Goal: Task Accomplishment & Management: Complete application form

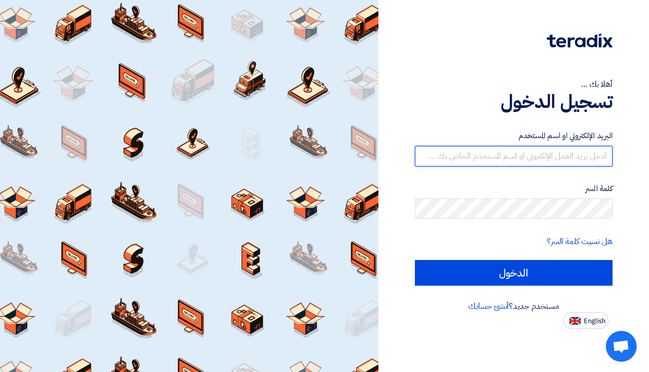
type input "[PERSON_NAME][EMAIL_ADDRESS][DOMAIN_NAME]"
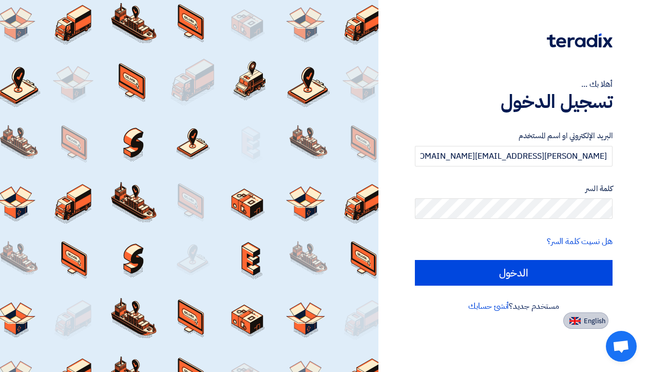
click at [582, 324] on button "English" at bounding box center [585, 320] width 45 height 16
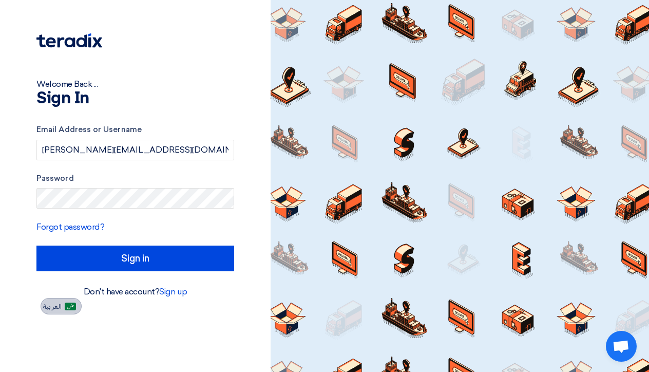
type input "Sign in"
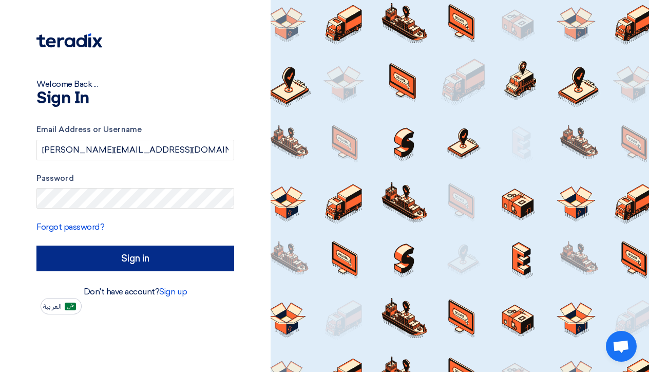
click at [102, 260] on input "Sign in" at bounding box center [135, 258] width 198 height 26
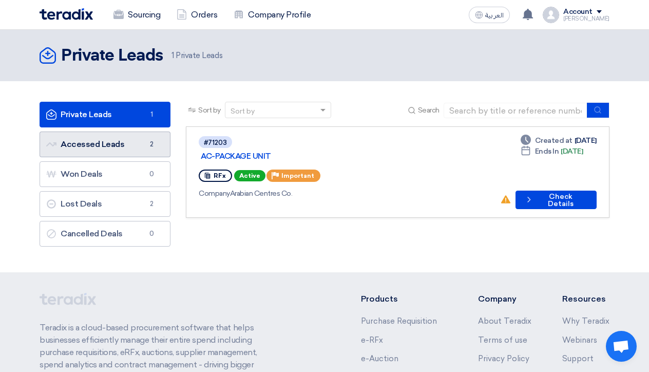
click at [101, 153] on link "Accessed Leads Accessed Leads 2" at bounding box center [105, 144] width 131 height 26
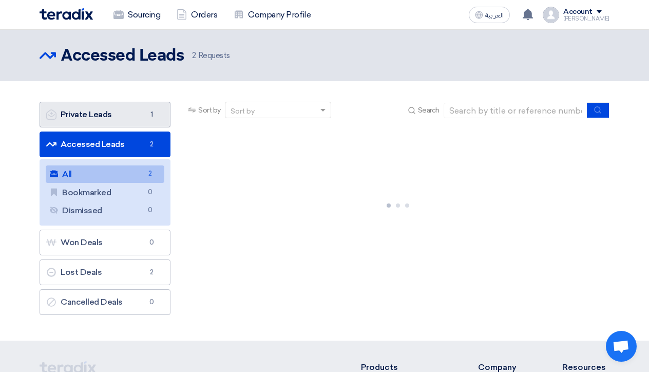
click at [98, 110] on link "Private Leads Private Leads 1" at bounding box center [105, 115] width 131 height 26
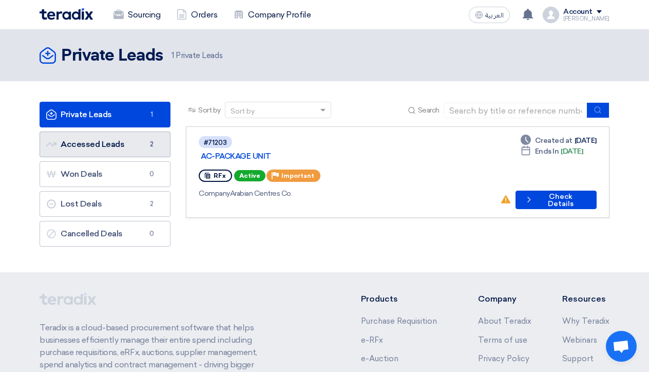
click at [122, 139] on link "Accessed Leads Accessed Leads 2" at bounding box center [105, 144] width 131 height 26
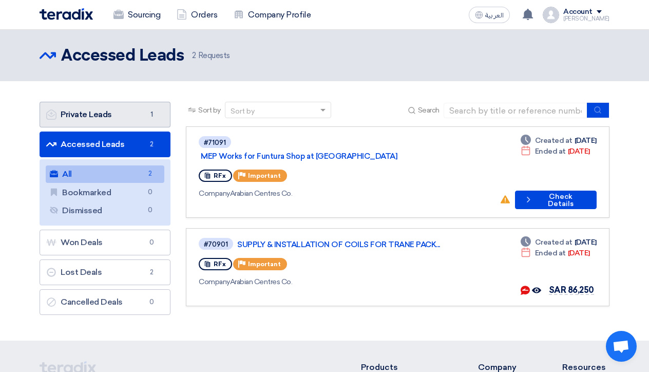
click at [111, 125] on link "Private Leads Private Leads 1" at bounding box center [105, 115] width 131 height 26
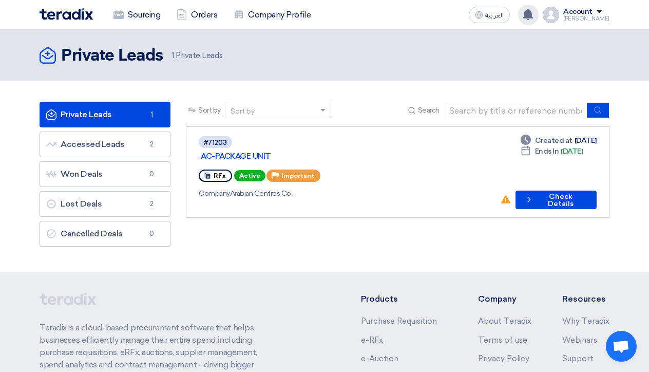
click at [533, 16] on use at bounding box center [527, 14] width 10 height 11
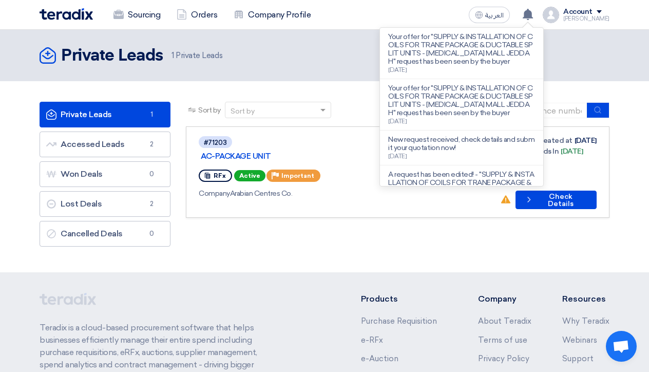
click at [508, 217] on div "Sort by Sort by Search Category Owner Type" at bounding box center [397, 177] width 439 height 150
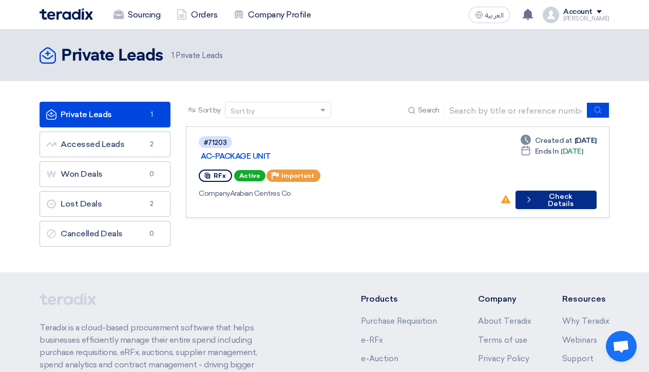
click at [545, 190] on button "Check details Check Details" at bounding box center [555, 199] width 81 height 18
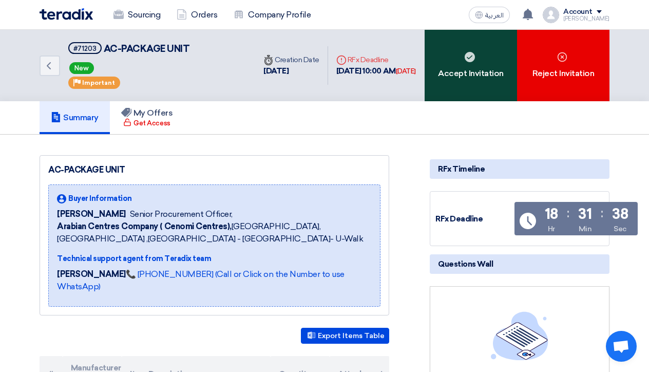
click at [483, 89] on div "Accept Invitation" at bounding box center [470, 65] width 92 height 71
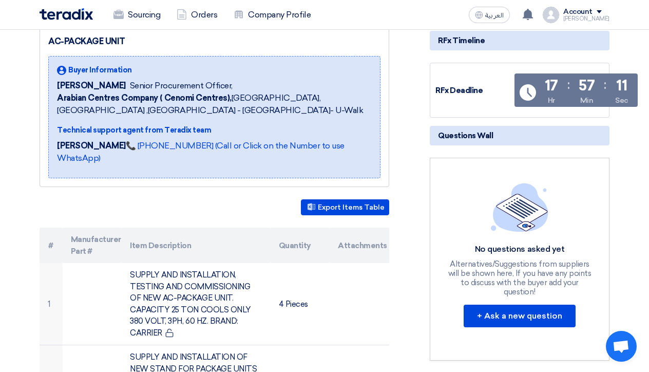
scroll to position [129, 0]
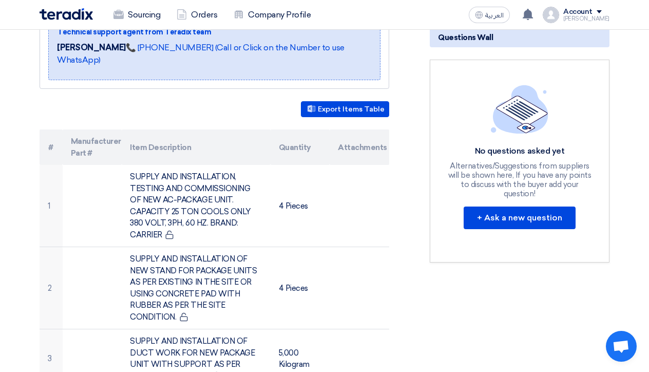
scroll to position [227, 0]
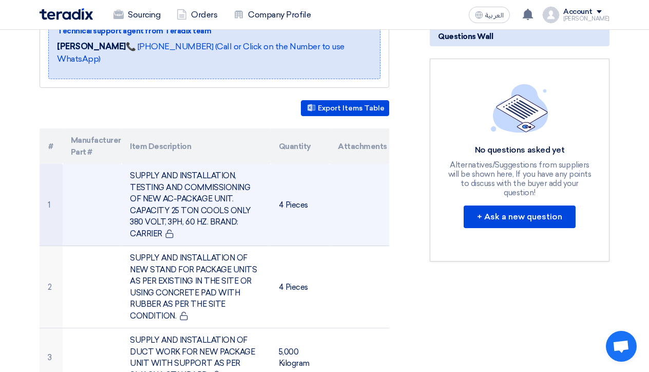
click at [357, 199] on td at bounding box center [359, 205] width 60 height 82
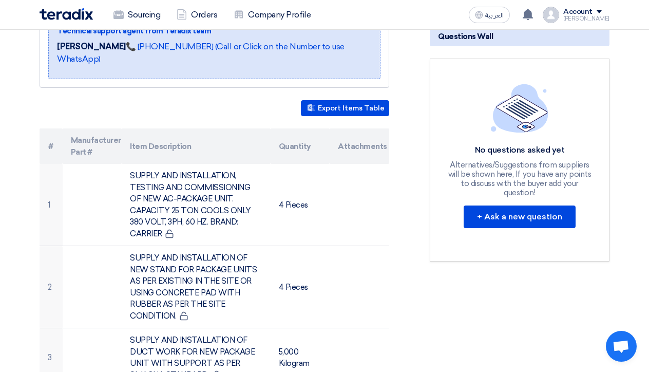
drag, startPoint x: 435, startPoint y: 3, endPoint x: 411, endPoint y: 144, distance: 143.3
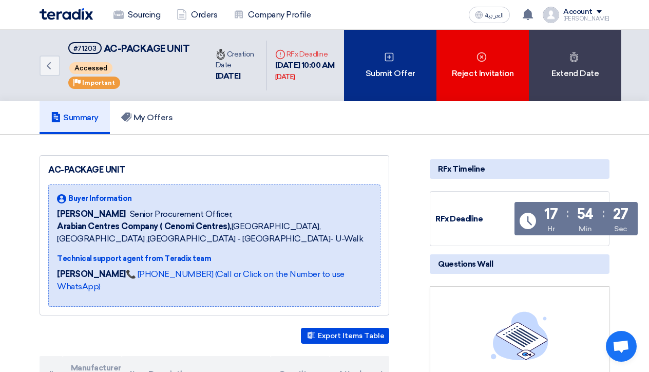
click at [382, 101] on div "Submit Offer" at bounding box center [390, 65] width 92 height 71
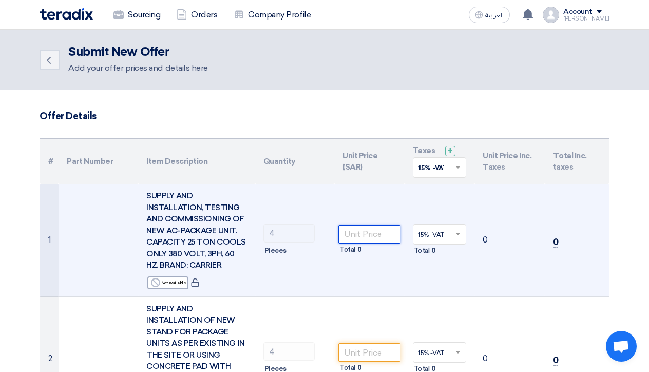
click at [359, 234] on input "number" at bounding box center [369, 234] width 62 height 18
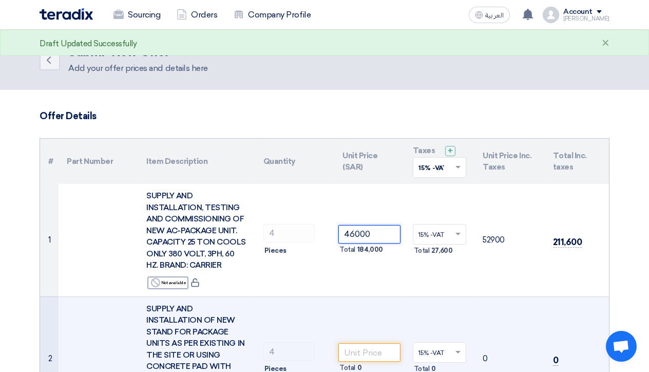
type input "46000"
click at [377, 308] on td "Total 0" at bounding box center [369, 358] width 70 height 124
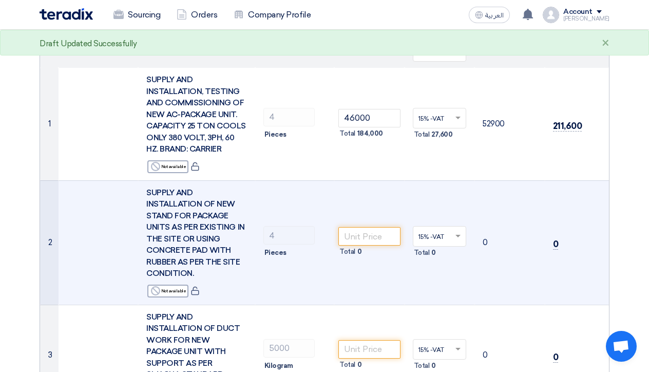
scroll to position [118, 0]
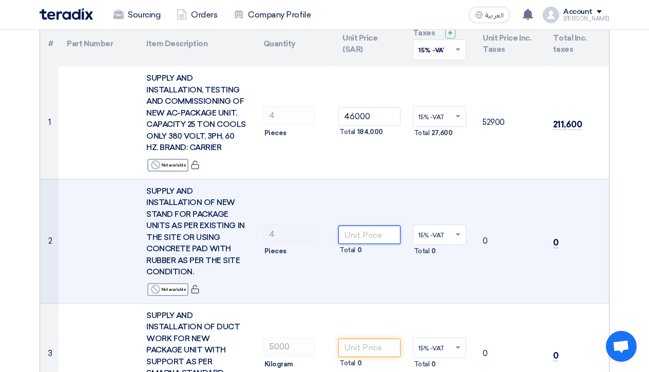
click at [372, 233] on input "number" at bounding box center [369, 234] width 62 height 18
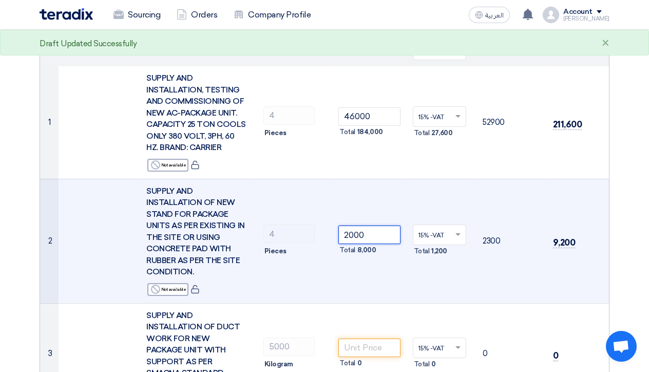
type input "2000"
click at [412, 286] on td "15% -VAT × Total 1,200" at bounding box center [439, 241] width 70 height 124
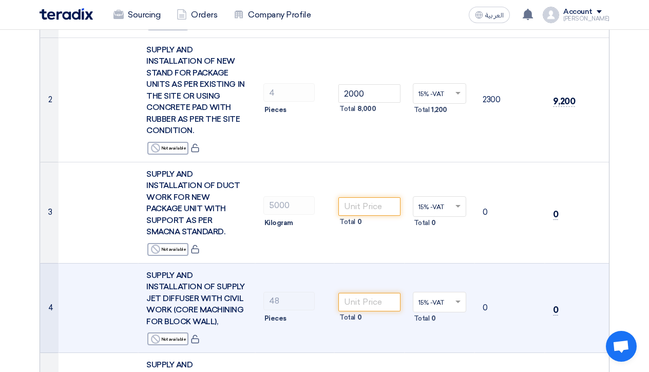
scroll to position [268, 0]
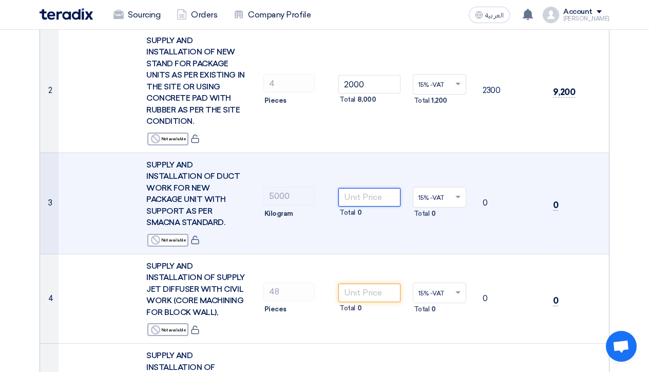
click at [370, 188] on input "number" at bounding box center [369, 197] width 62 height 18
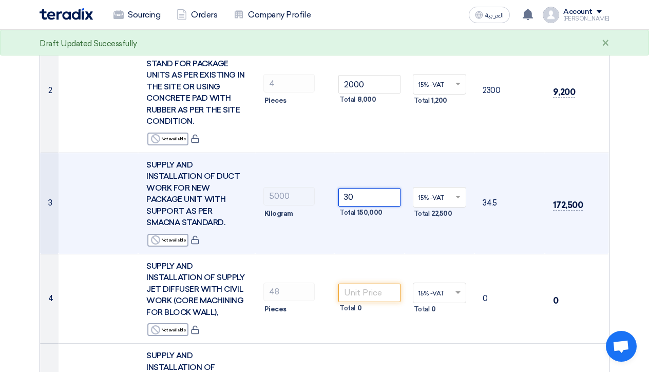
type input "30"
click at [392, 230] on td "30 Total 150,000" at bounding box center [369, 202] width 70 height 101
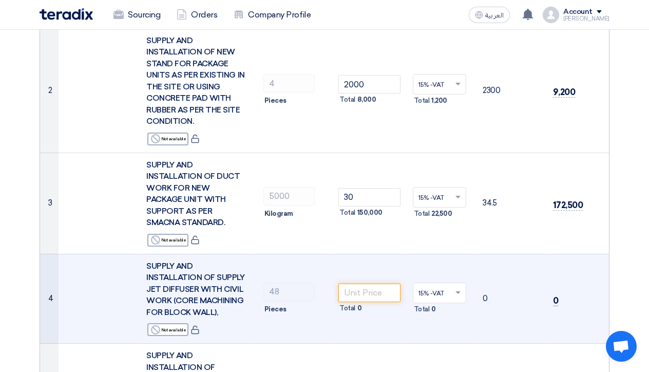
click at [327, 254] on td "48 Pieces" at bounding box center [295, 299] width 80 height 90
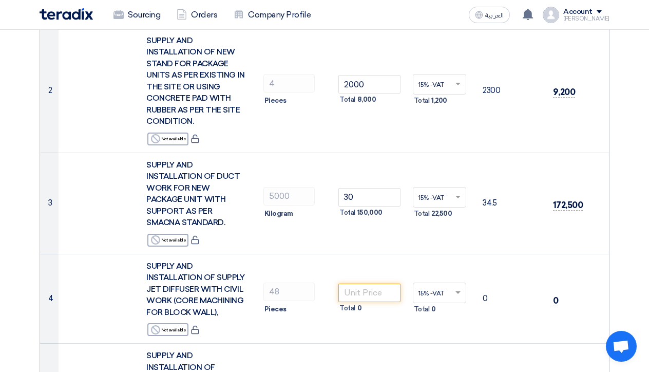
drag, startPoint x: 644, startPoint y: 98, endPoint x: 643, endPoint y: 111, distance: 12.8
drag, startPoint x: 646, startPoint y: 103, endPoint x: 646, endPoint y: 129, distance: 26.2
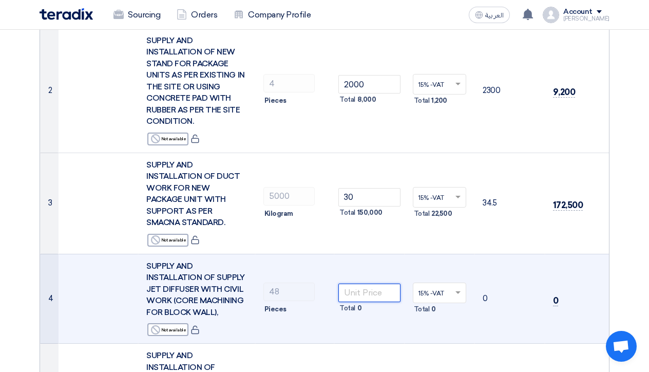
click at [356, 283] on input "number" at bounding box center [369, 292] width 62 height 18
type input "500"
click at [474, 324] on td "15% -VAT × Total 3,600" at bounding box center [439, 299] width 70 height 90
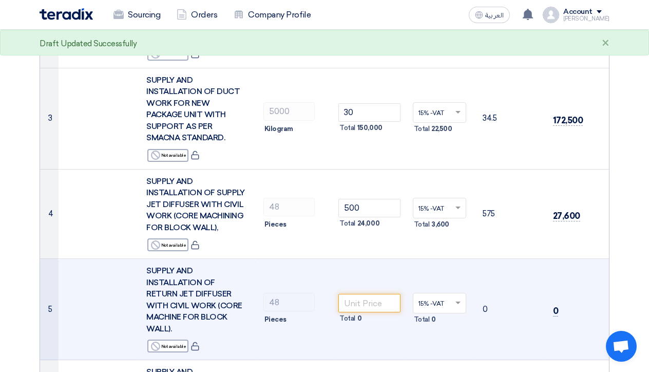
scroll to position [354, 0]
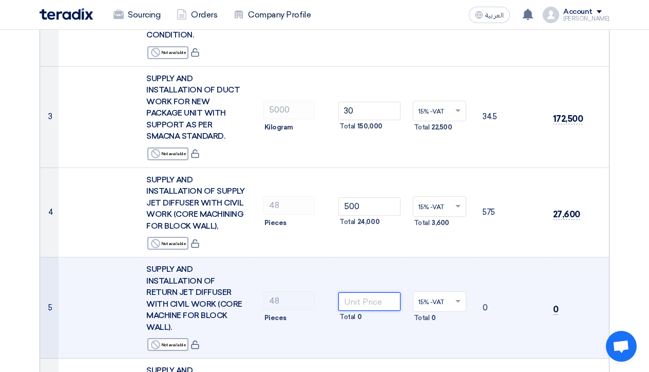
click at [365, 292] on input "number" at bounding box center [369, 301] width 62 height 18
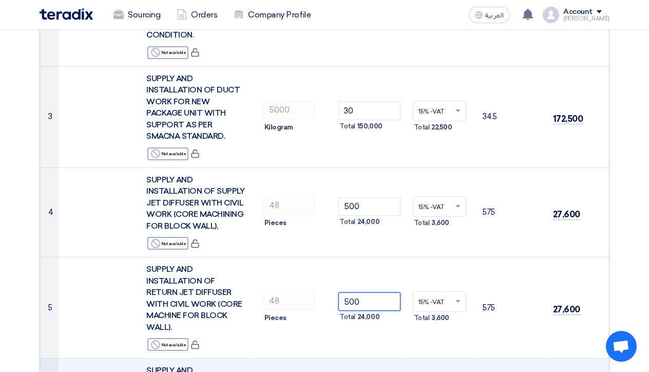
type input "500"
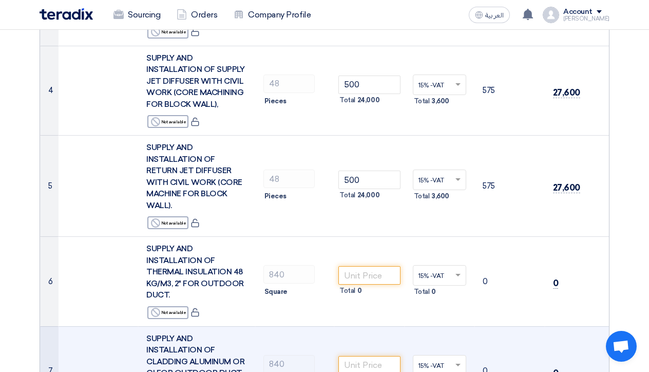
scroll to position [481, 0]
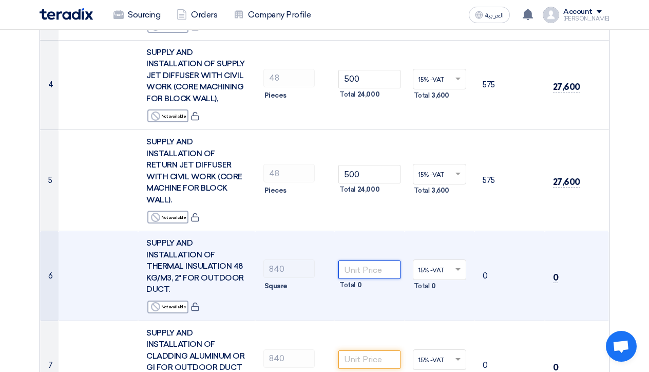
click at [371, 260] on input "number" at bounding box center [369, 269] width 62 height 18
type input "-1"
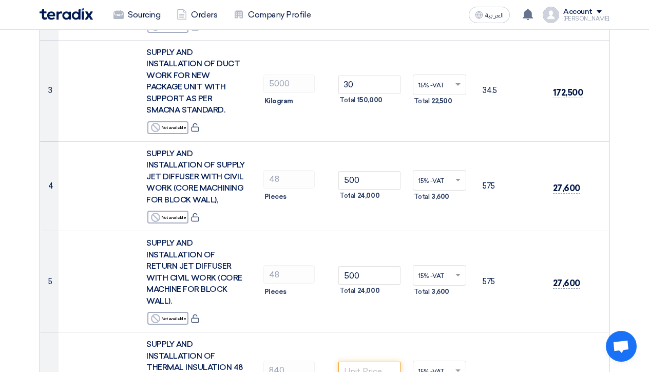
scroll to position [378, 0]
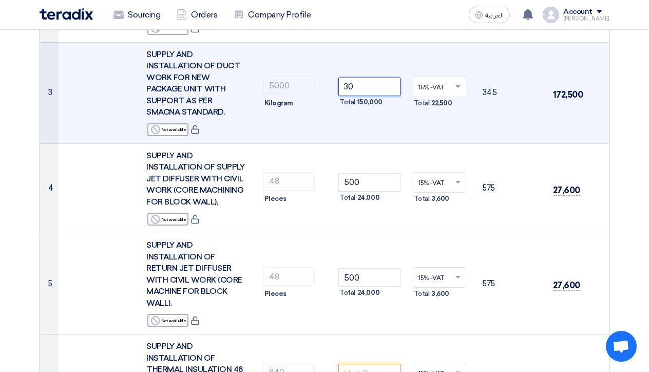
click at [357, 77] on input "30" at bounding box center [369, 86] width 62 height 18
type input "3"
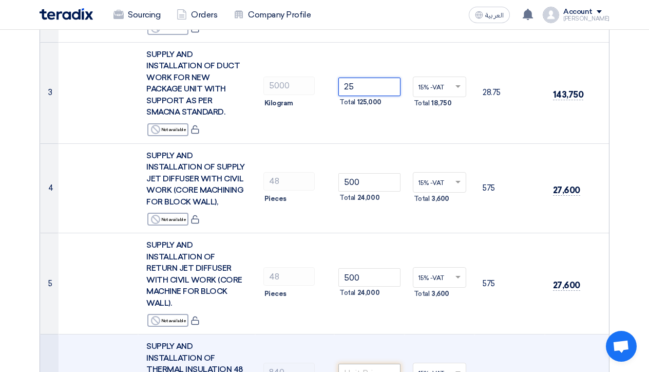
type input "25"
click at [373, 363] on input "number" at bounding box center [369, 372] width 62 height 18
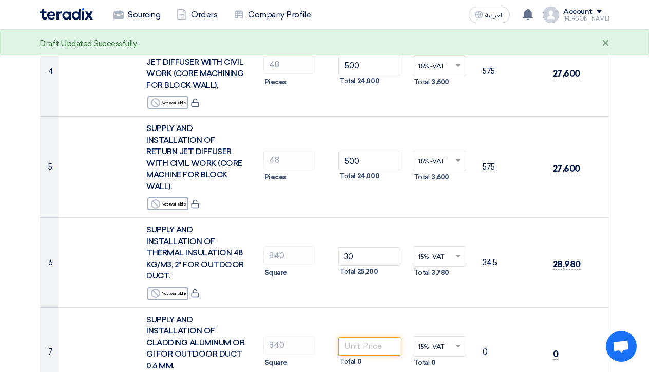
scroll to position [496, 0]
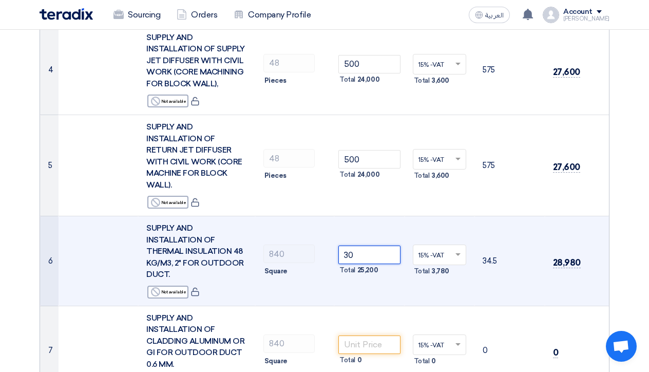
click at [356, 245] on input "30" at bounding box center [369, 254] width 62 height 18
type input "3"
type input "6"
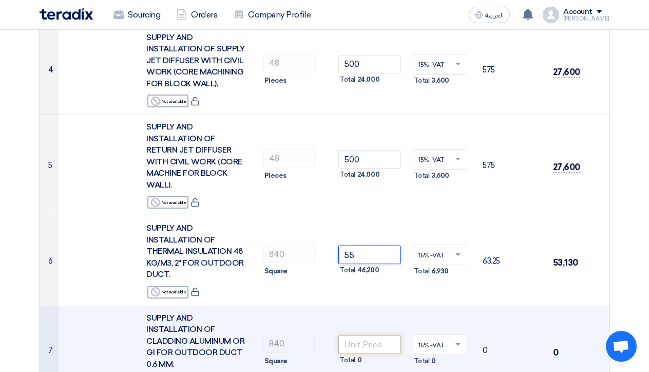
type input "55"
click at [347, 335] on input "number" at bounding box center [369, 344] width 62 height 18
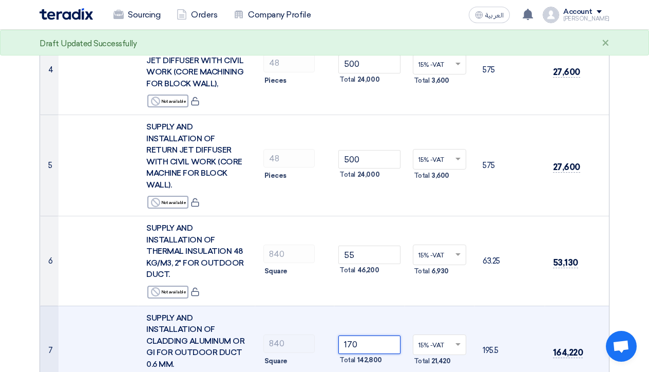
type input "170"
click at [438, 343] on td "15% -VAT × Total 21,420" at bounding box center [439, 350] width 70 height 90
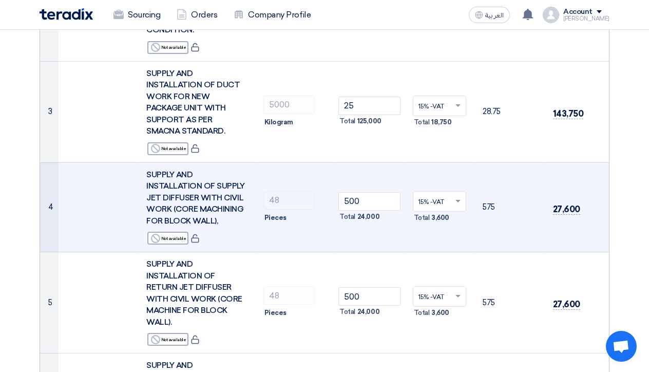
scroll to position [361, 0]
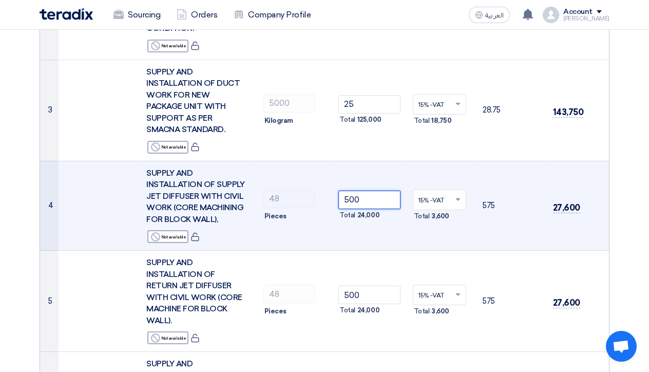
click at [348, 190] on input "500" at bounding box center [369, 199] width 62 height 18
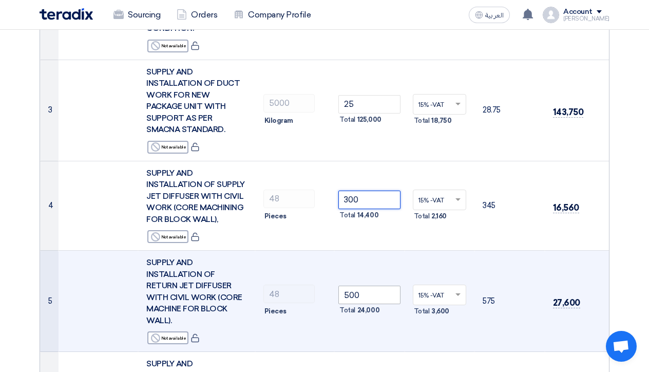
type input "300"
click at [351, 285] on input "500" at bounding box center [369, 294] width 62 height 18
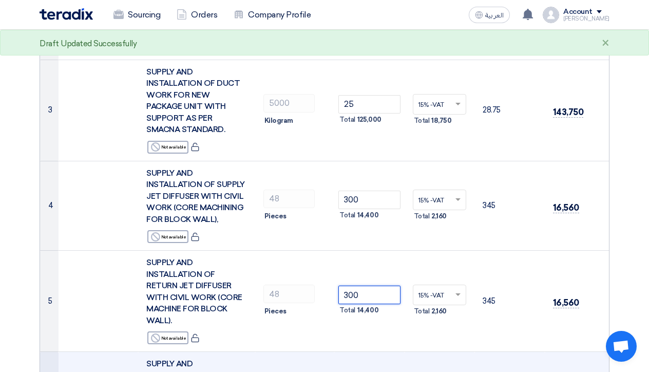
type input "300"
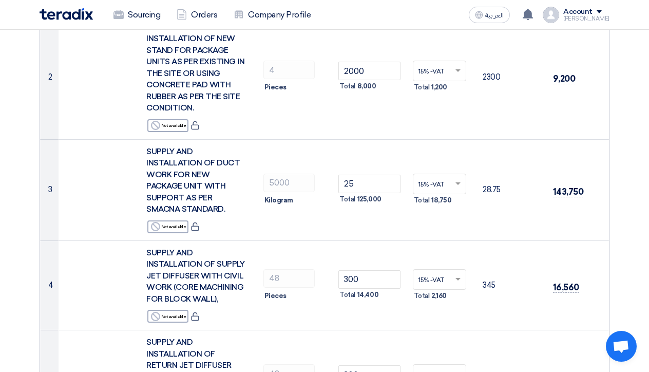
scroll to position [277, 0]
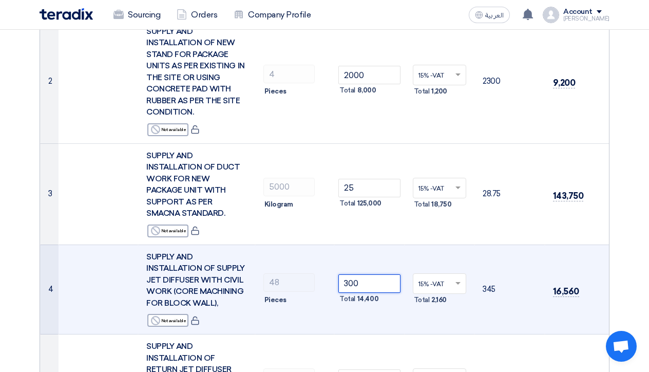
click at [359, 274] on input "300" at bounding box center [369, 283] width 62 height 18
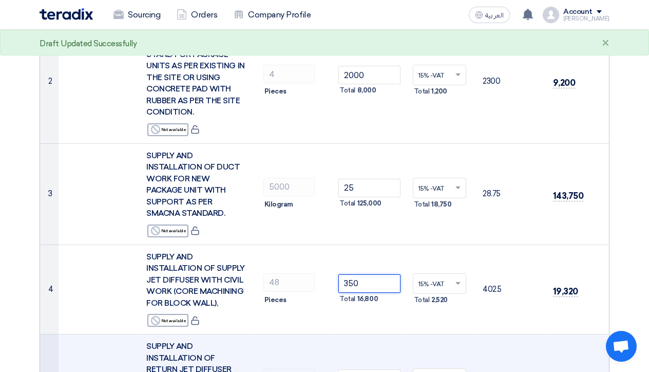
type input "350"
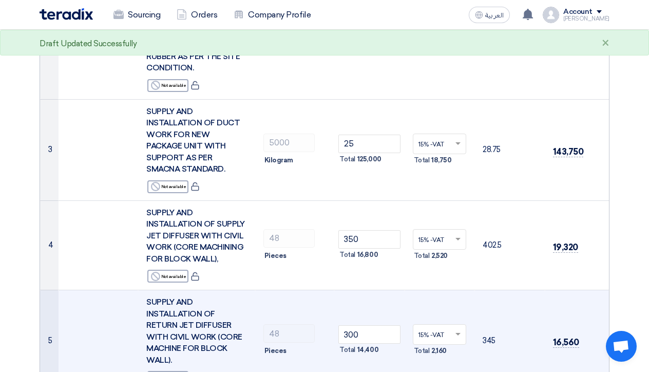
scroll to position [347, 0]
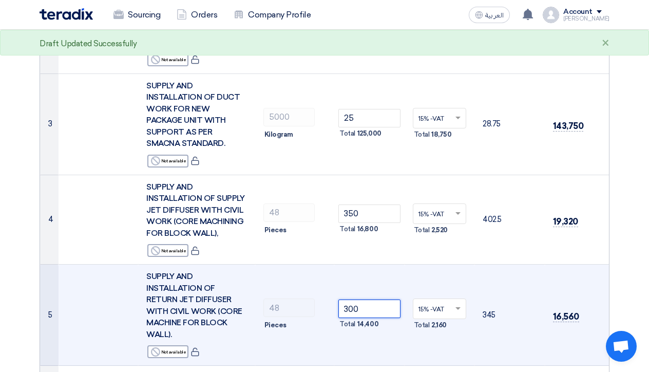
click at [355, 299] on input "300" at bounding box center [369, 308] width 62 height 18
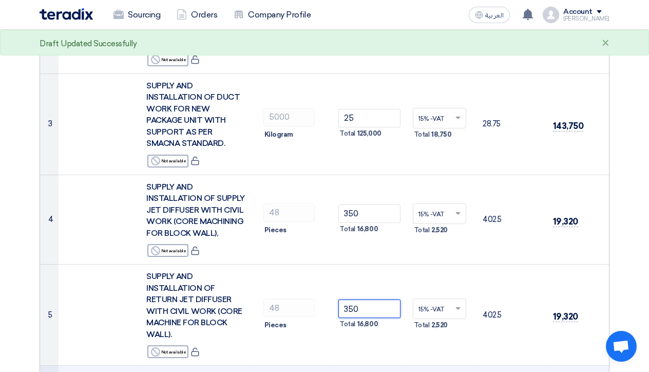
type input "350"
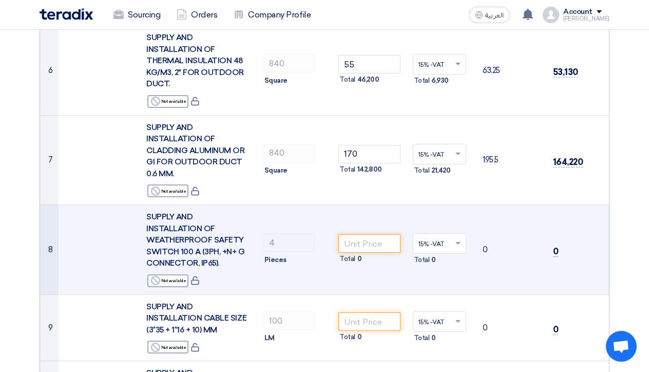
scroll to position [689, 0]
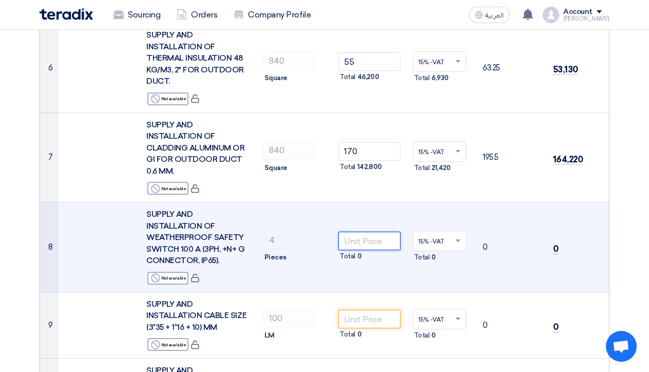
click at [367, 231] on input "number" at bounding box center [369, 240] width 62 height 18
type input "850"
click at [411, 257] on td "15% -VAT × Total 510" at bounding box center [439, 247] width 70 height 90
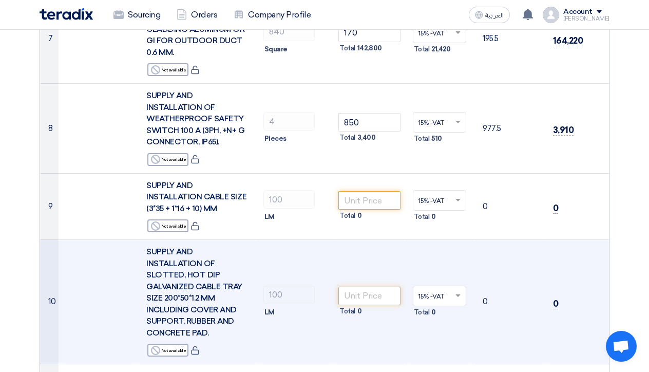
scroll to position [808, 0]
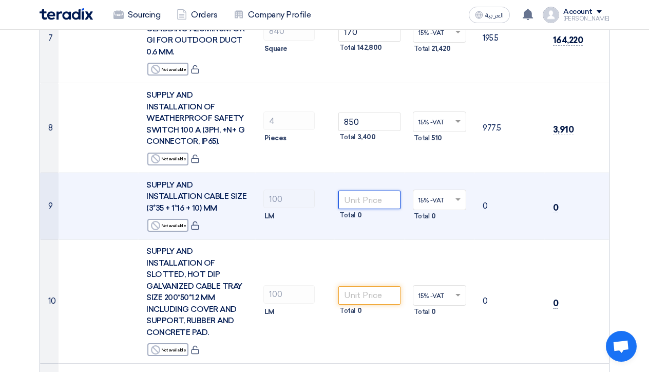
click at [367, 190] on input "number" at bounding box center [369, 199] width 62 height 18
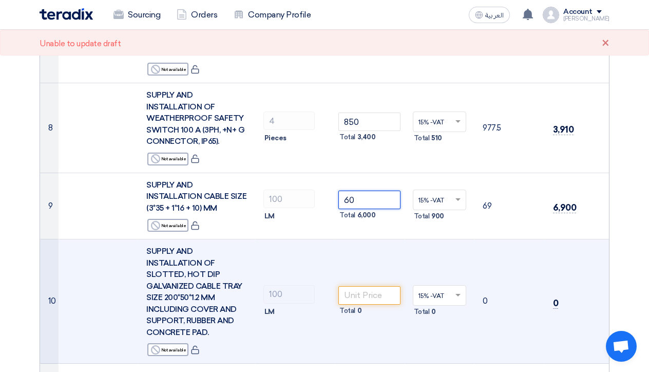
type input "60"
click at [425, 239] on td "15% -VAT × Total 0" at bounding box center [439, 301] width 70 height 124
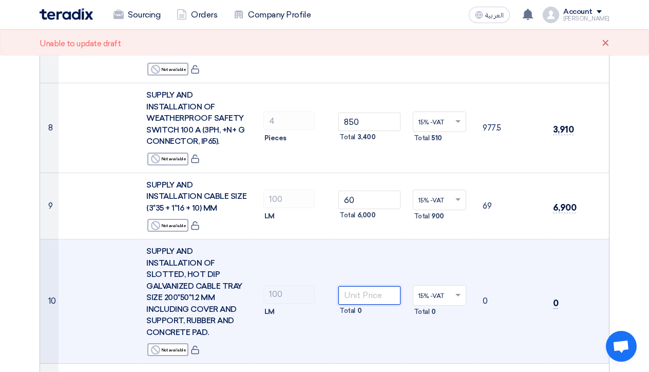
click at [358, 286] on input "number" at bounding box center [369, 295] width 62 height 18
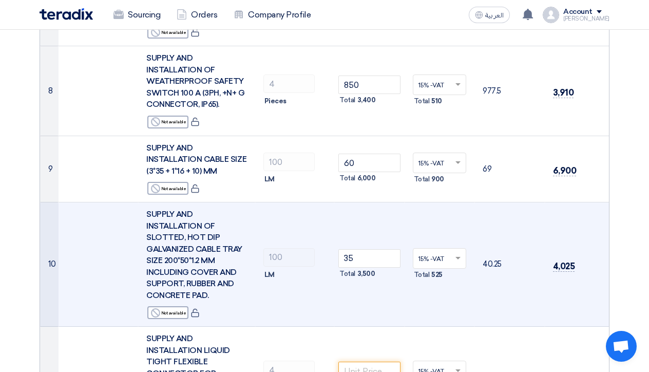
scroll to position [846, 0]
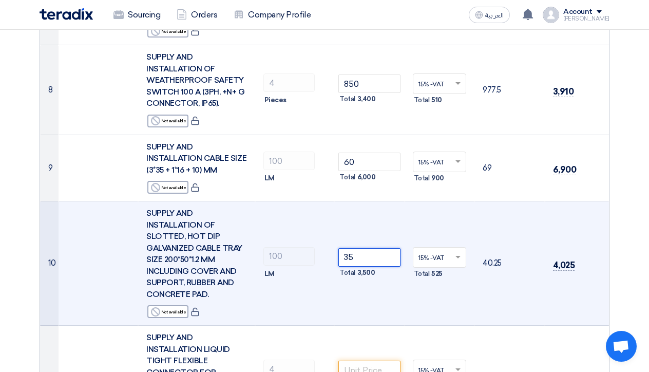
click at [357, 248] on input "35" at bounding box center [369, 257] width 62 height 18
type input "3"
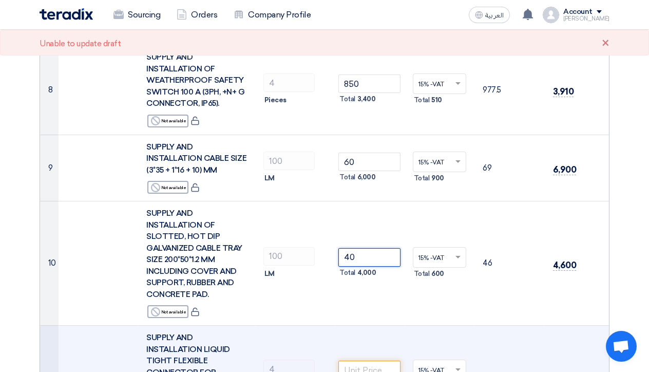
type input "40"
click at [488, 325] on td "0" at bounding box center [509, 375] width 70 height 101
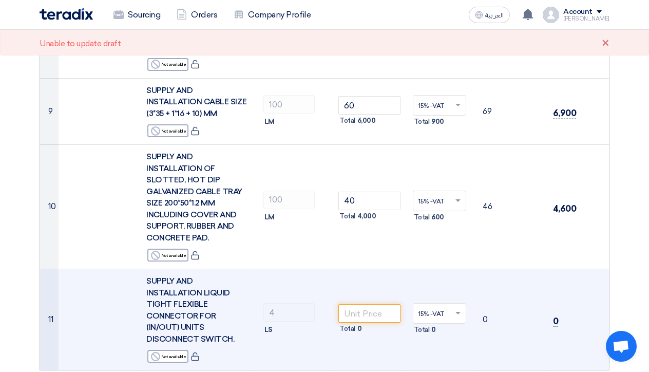
scroll to position [911, 0]
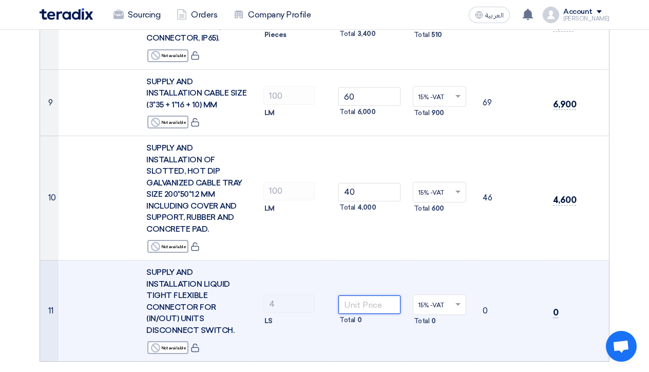
click at [357, 295] on input "number" at bounding box center [369, 304] width 62 height 18
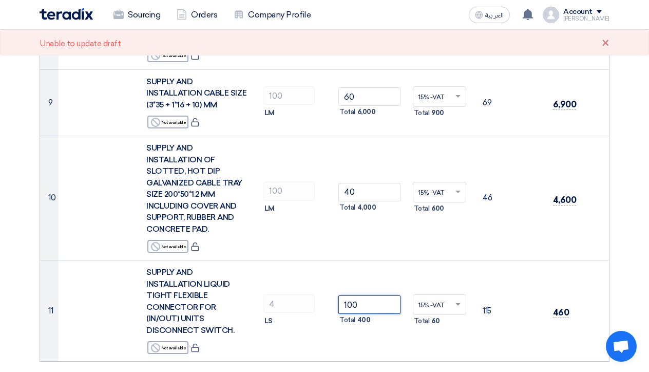
type input "100"
click at [436, 327] on form "Offer Details # Part Number Item Description Quantity Unit Price (SAR) Taxes + …" at bounding box center [325, 76] width 570 height 1755
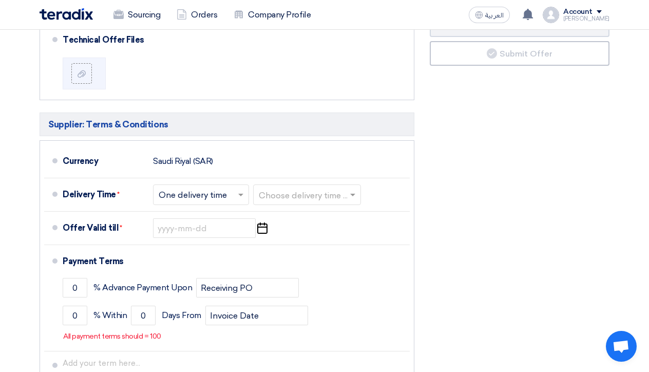
scroll to position [1437, 0]
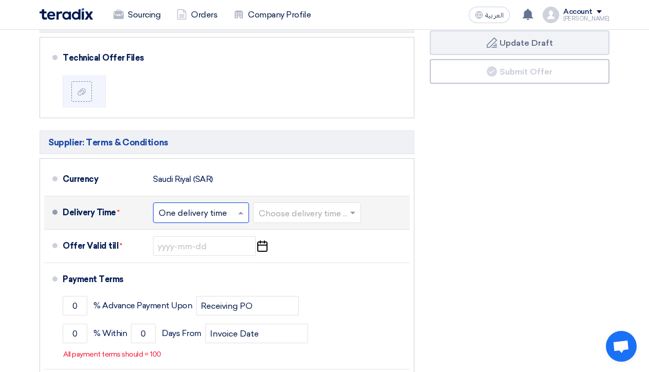
click at [227, 206] on input "text" at bounding box center [202, 213] width 86 height 15
click at [317, 206] on input "text" at bounding box center [308, 213] width 98 height 15
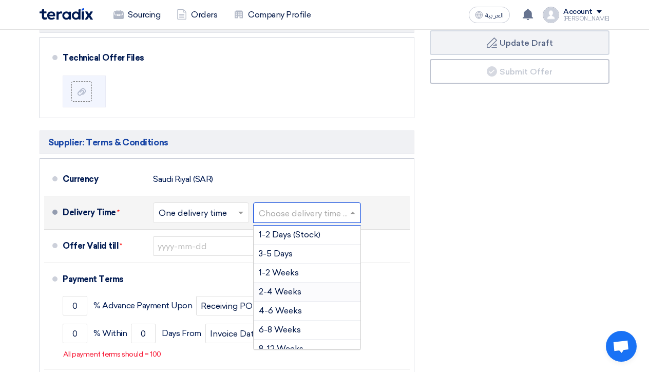
drag, startPoint x: 361, startPoint y: 209, endPoint x: 362, endPoint y: 258, distance: 48.8
click at [360, 258] on div "1-2 Days (Stock) 3-5 Days 1-2 Weeks 2-4 Weeks 4-6 Weeks 6-8 Weeks 8-12 Weeks 3-…" at bounding box center [307, 329] width 107 height 208
click at [291, 267] on span "1-2 Weeks" at bounding box center [279, 272] width 40 height 10
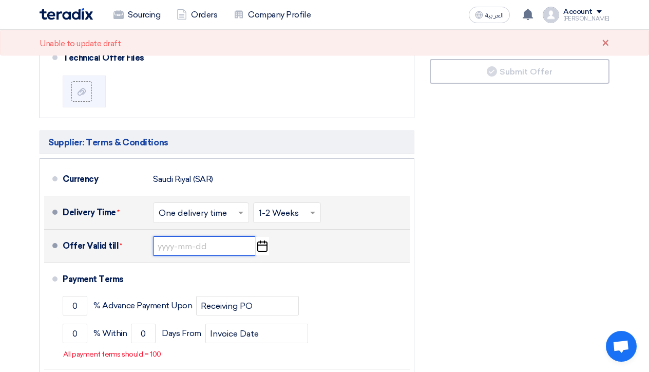
click at [204, 236] on input at bounding box center [204, 246] width 103 height 20
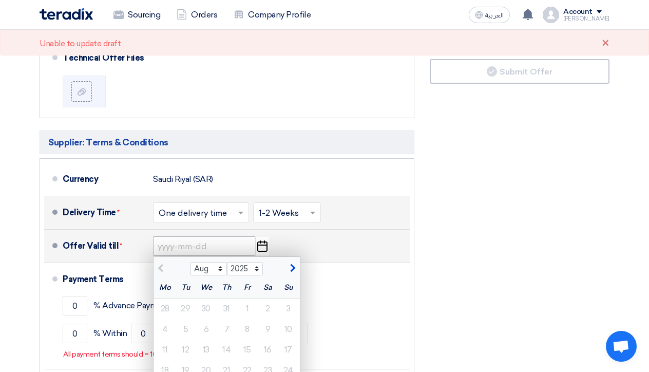
scroll to position [1450, 0]
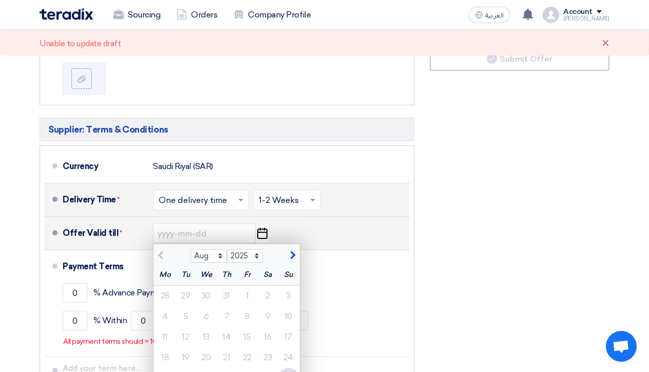
click at [293, 250] on span "button" at bounding box center [291, 254] width 6 height 9
select select "9"
click at [182, 285] on div "2" at bounding box center [186, 295] width 21 height 21
type input "9/2/2025"
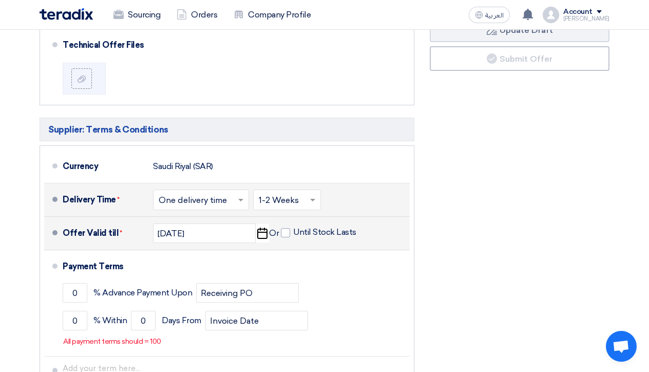
click at [261, 224] on icon "Pick a date" at bounding box center [262, 233] width 14 height 18
select select "9"
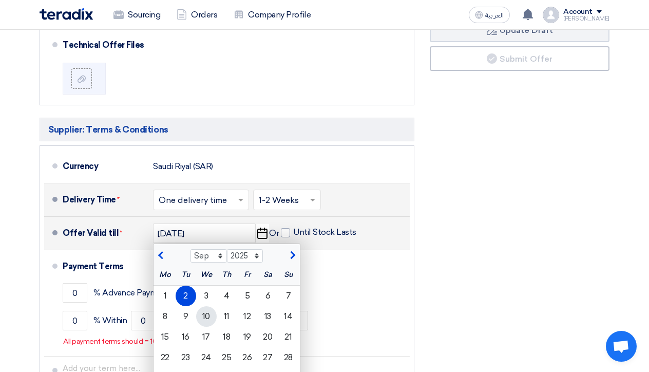
click at [204, 306] on div "10" at bounding box center [206, 316] width 21 height 21
type input "[DATE]"
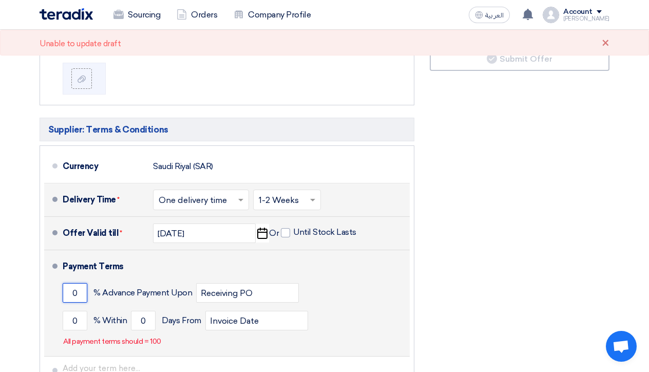
click at [80, 283] on input "0" at bounding box center [75, 293] width 25 height 20
type input "80"
click at [83, 310] on input "0" at bounding box center [75, 320] width 25 height 20
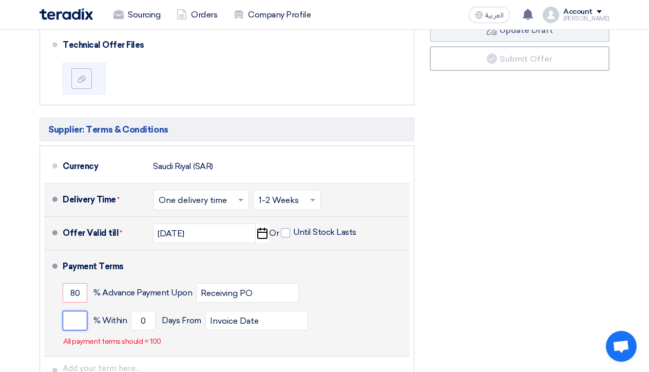
type input "1"
type input "10"
click at [150, 310] on input "0" at bounding box center [143, 320] width 25 height 20
type input "1"
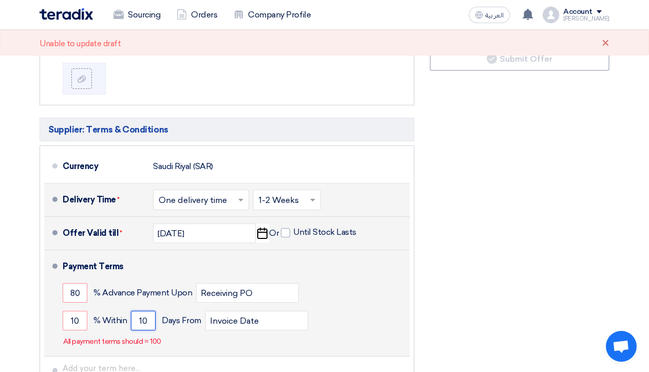
type input "10"
click at [249, 313] on li "Payment Terms 80 % Advance Payment Upon Receiving PO 10 % Within 10" at bounding box center [226, 303] width 365 height 106
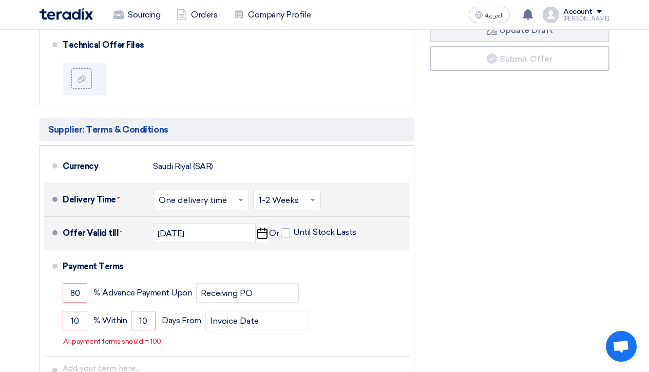
click at [475, 252] on div "Financial Offer Summary Subtotal [GEOGRAPHIC_DATA] (SAR) 553,400 Taxes Draft" at bounding box center [519, 141] width 195 height 548
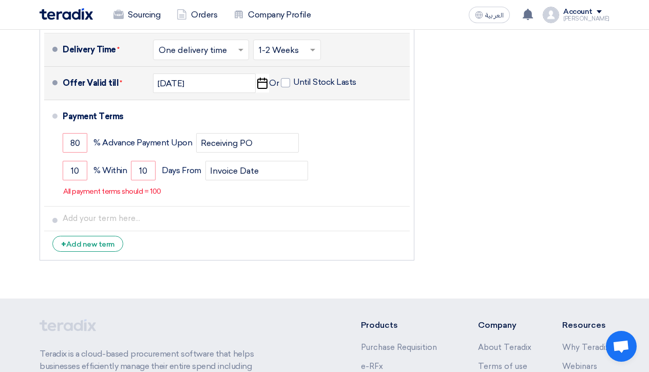
scroll to position [1611, 0]
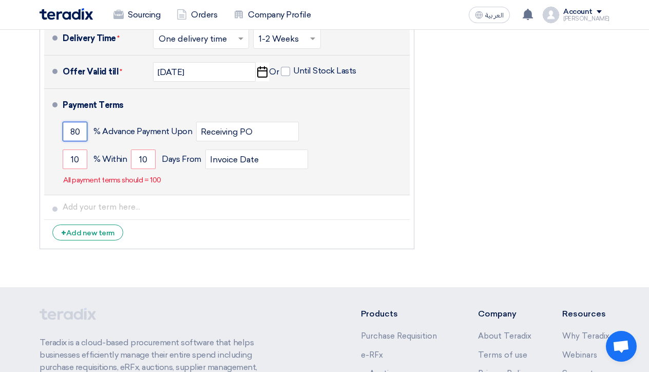
click at [79, 122] on input "80" at bounding box center [75, 132] width 25 height 20
type input "8"
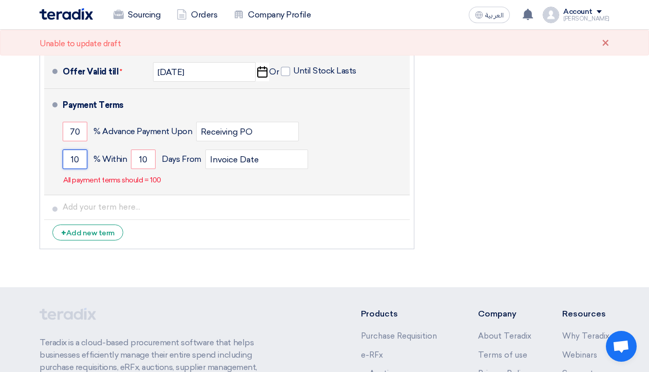
click at [79, 149] on input "10" at bounding box center [75, 159] width 25 height 20
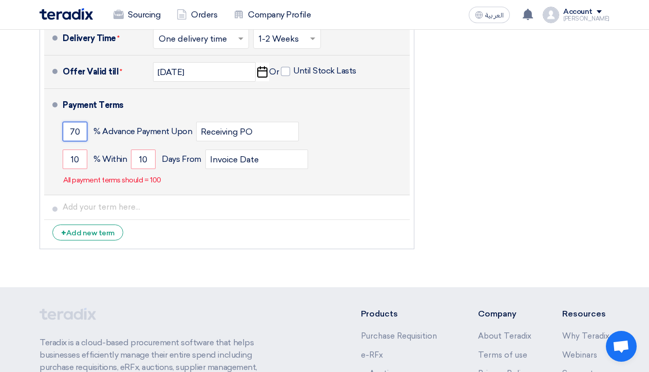
click at [81, 122] on input "70" at bounding box center [75, 132] width 25 height 20
type input "7"
type input "50"
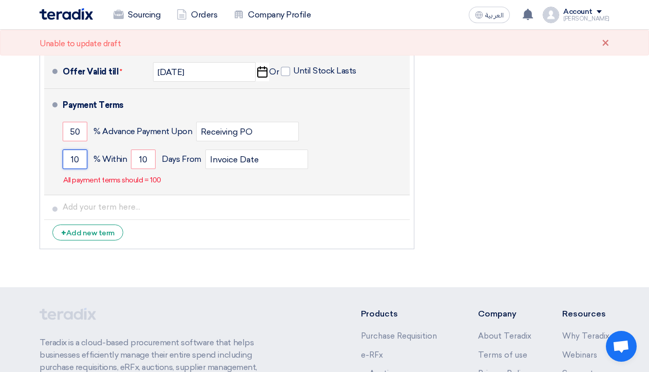
click at [79, 149] on input "10" at bounding box center [75, 159] width 25 height 20
type input "1"
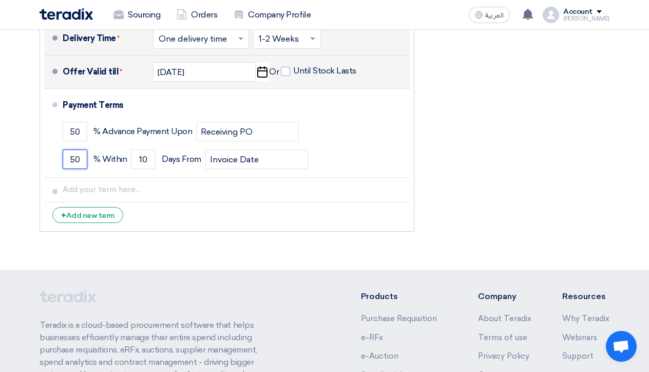
type input "50"
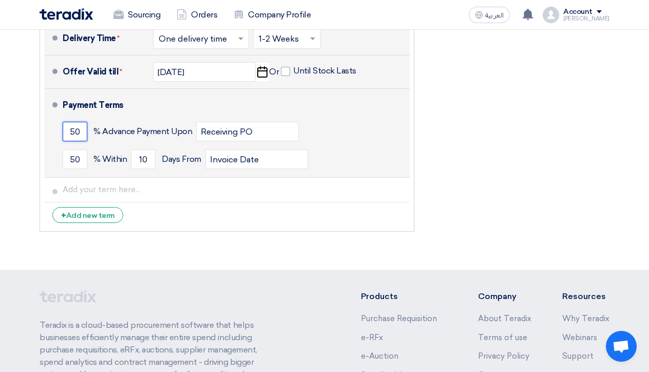
click at [75, 122] on input "50" at bounding box center [75, 132] width 25 height 20
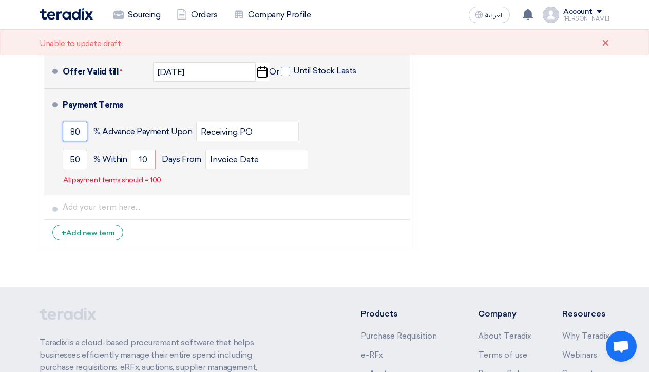
type input "80"
click at [76, 149] on input "50" at bounding box center [75, 159] width 25 height 20
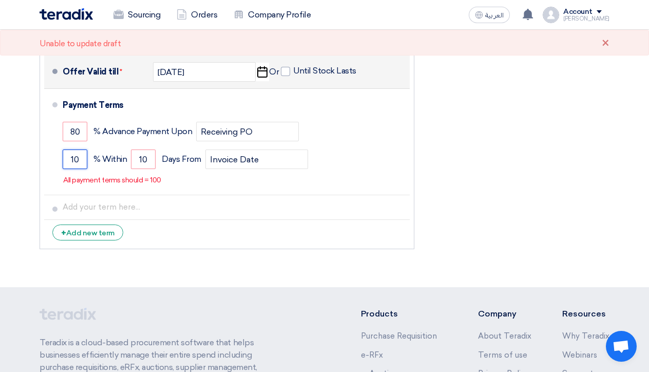
type input "10"
click at [305, 220] on li "+ Add new term" at bounding box center [226, 232] width 365 height 25
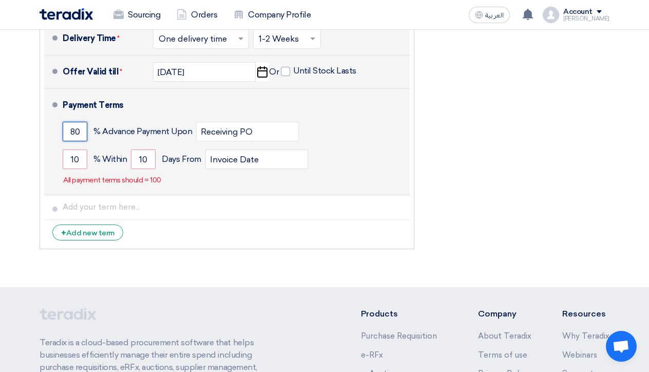
click at [75, 122] on input "80" at bounding box center [75, 132] width 25 height 20
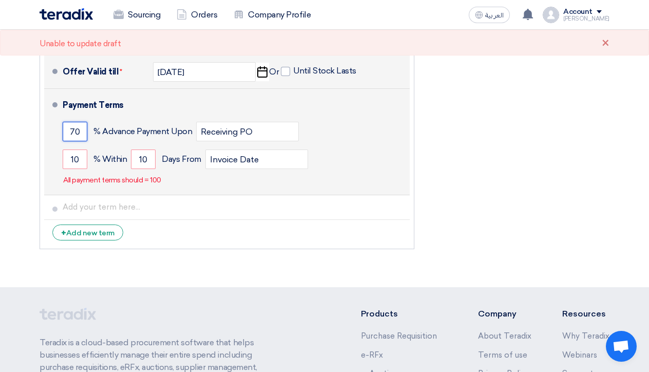
click at [77, 122] on input "70" at bounding box center [75, 132] width 25 height 20
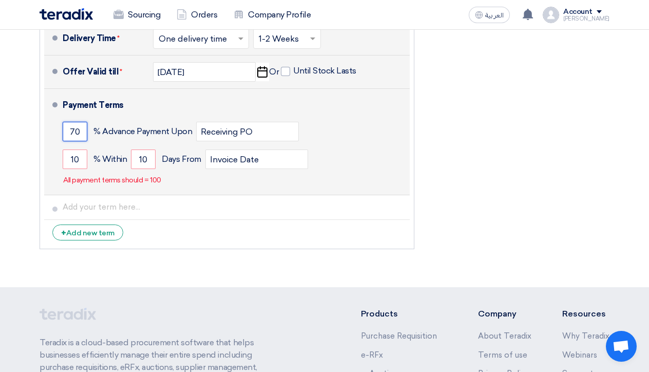
drag, startPoint x: 80, startPoint y: 91, endPoint x: 69, endPoint y: 89, distance: 10.6
click at [69, 122] on input "70" at bounding box center [75, 132] width 25 height 20
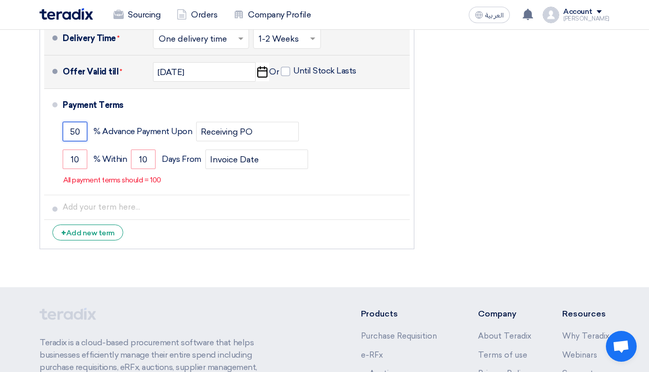
type input "50"
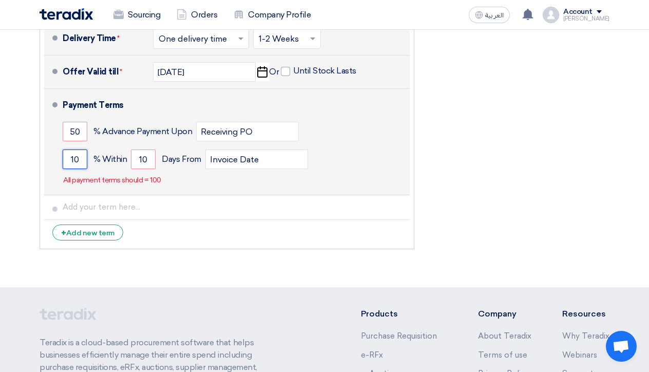
drag, startPoint x: 81, startPoint y: 120, endPoint x: 69, endPoint y: 120, distance: 11.8
click at [69, 149] on input "10" at bounding box center [75, 159] width 25 height 20
type input "6"
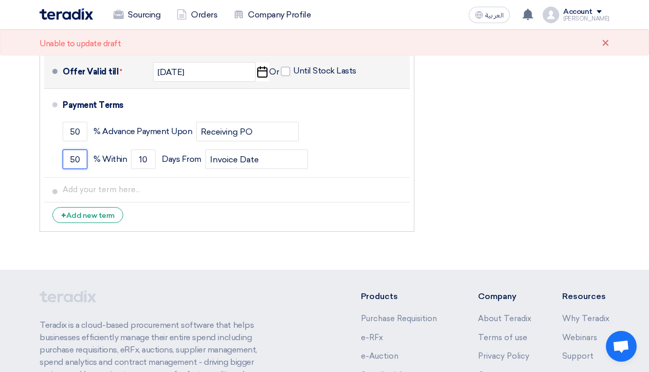
type input "50"
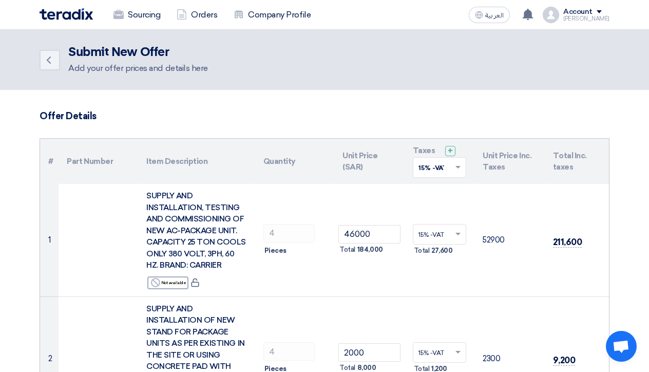
scroll to position [0, 0]
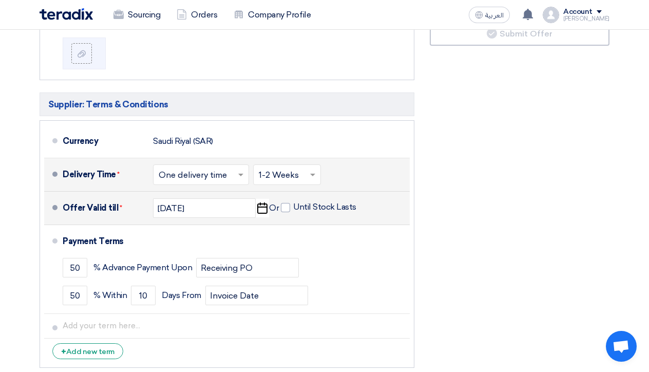
scroll to position [1463, 0]
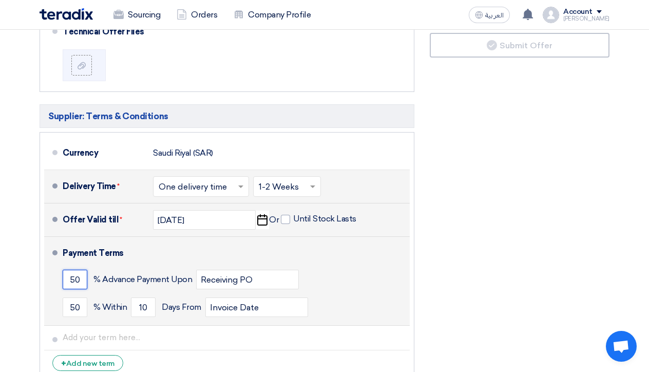
click at [74, 269] on input "50" at bounding box center [75, 279] width 25 height 20
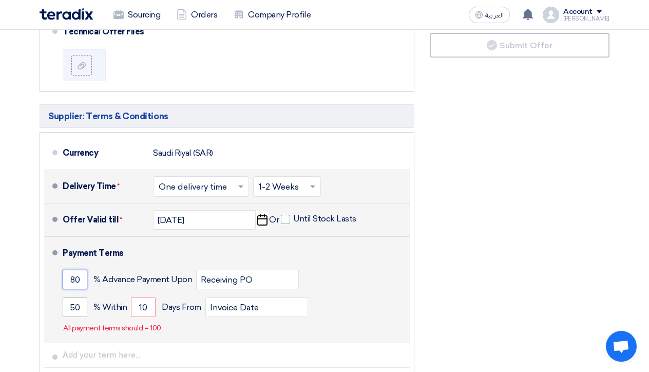
type input "80"
click at [83, 297] on input "50" at bounding box center [75, 307] width 25 height 20
type input "5"
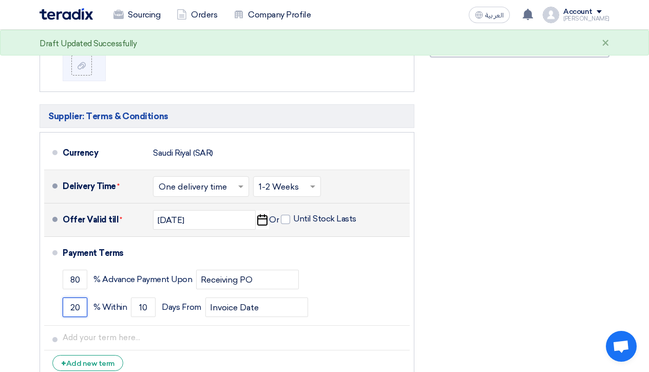
type input "20"
click at [491, 287] on div "Financial Offer Summary Subtotal [GEOGRAPHIC_DATA] (SAR) 553,400 Taxes Draft" at bounding box center [519, 119] width 195 height 531
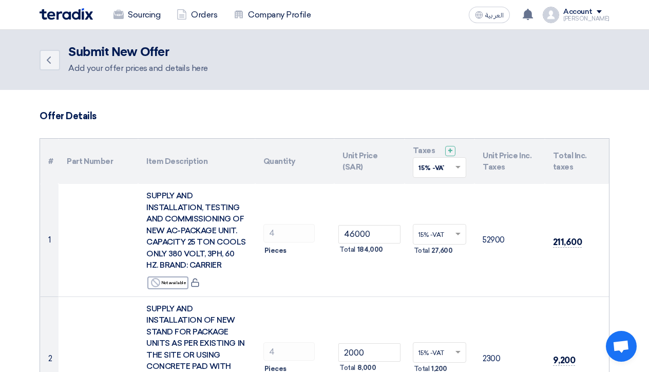
scroll to position [0, 0]
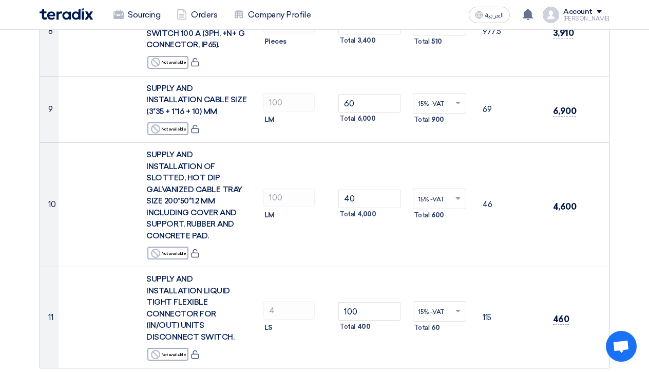
scroll to position [905, 0]
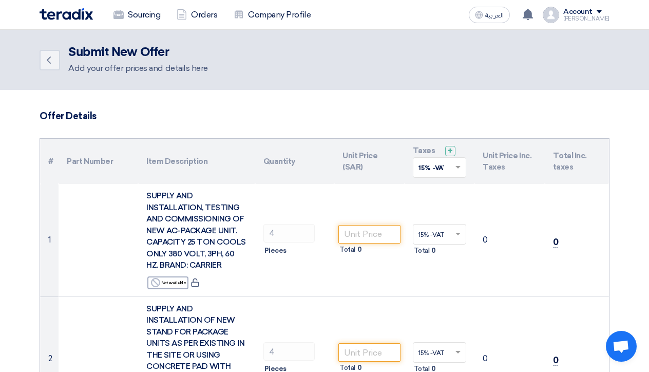
scroll to position [905, 0]
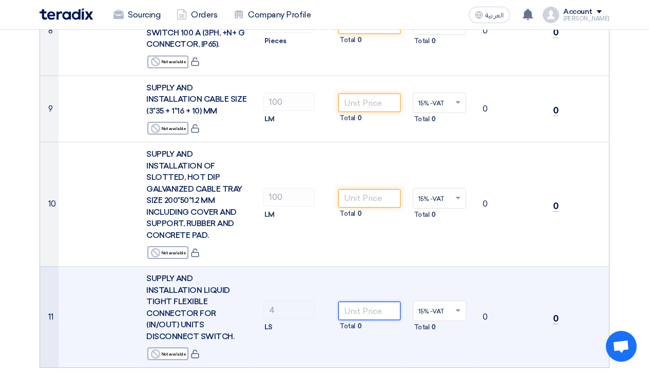
click at [369, 301] on input "number" at bounding box center [369, 310] width 62 height 18
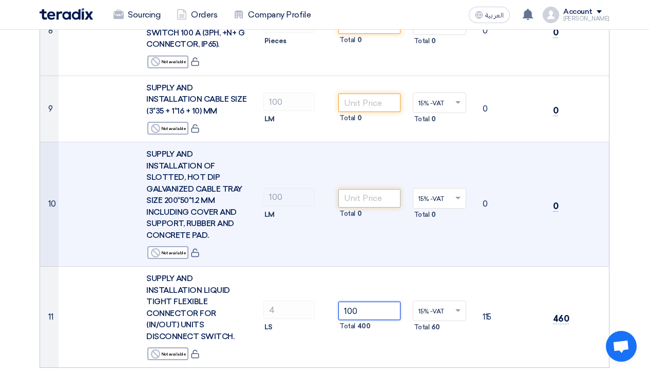
type input "100"
click at [361, 189] on input "number" at bounding box center [369, 198] width 62 height 18
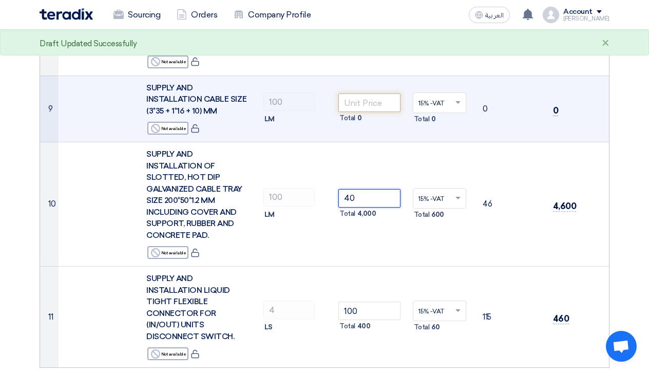
type input "40"
click at [356, 93] on input "number" at bounding box center [369, 102] width 62 height 18
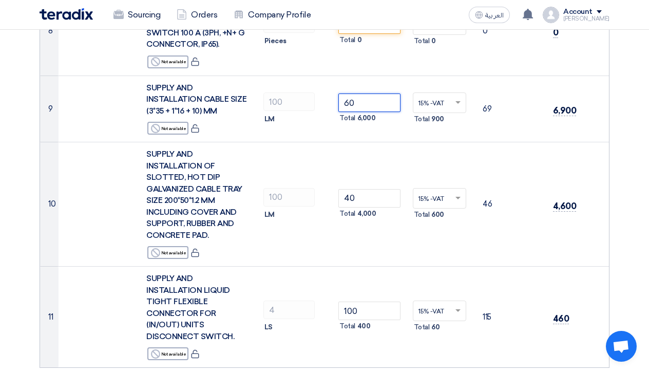
type input "60"
click at [619, 142] on section "Offer Details # Part Number Item Description Quantity Unit Price (SAR) Taxes + …" at bounding box center [324, 89] width 649 height 1808
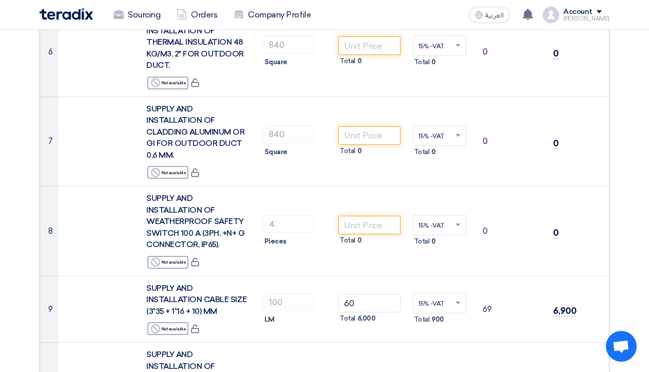
scroll to position [697, 0]
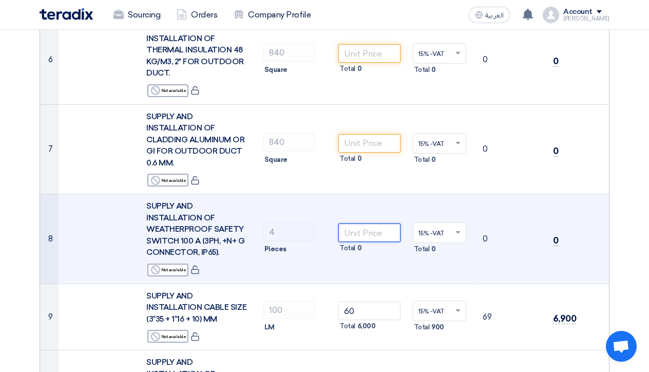
click at [357, 223] on input "number" at bounding box center [369, 232] width 62 height 18
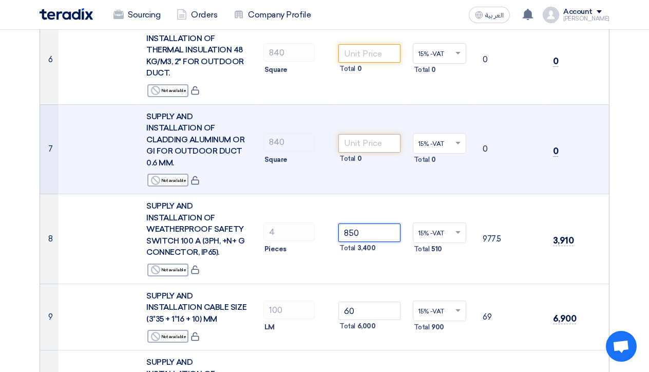
type input "850"
click at [367, 134] on input "number" at bounding box center [369, 143] width 62 height 18
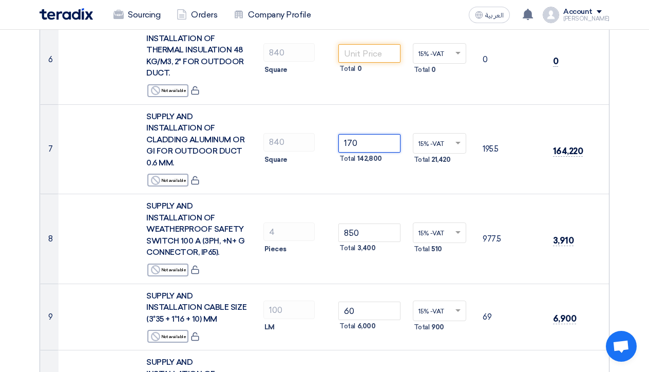
type input "170"
drag, startPoint x: 646, startPoint y: 153, endPoint x: 647, endPoint y: 121, distance: 32.8
click at [647, 121] on section "Offer Details # Part Number Item Description Quantity Unit Price (SAR) Taxes + …" at bounding box center [324, 296] width 649 height 1808
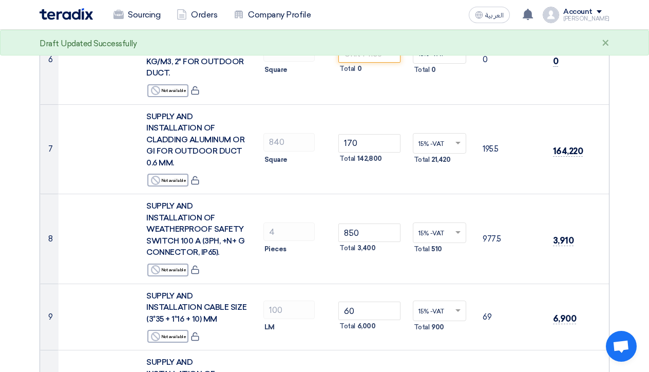
drag, startPoint x: 642, startPoint y: 135, endPoint x: 640, endPoint y: 116, distance: 19.2
click at [640, 116] on section "Offer Details # Part Number Item Description Quantity Unit Price (SAR) Taxes + …" at bounding box center [324, 296] width 649 height 1808
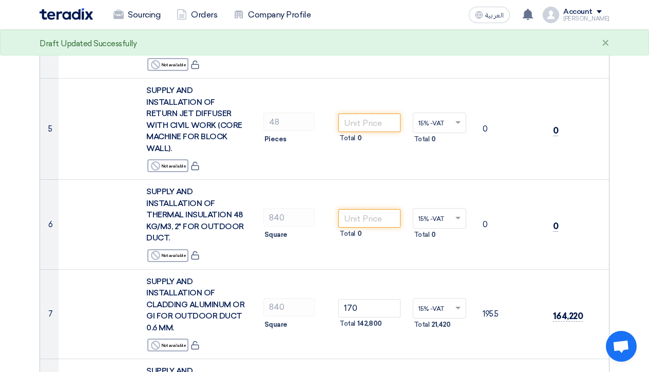
scroll to position [525, 0]
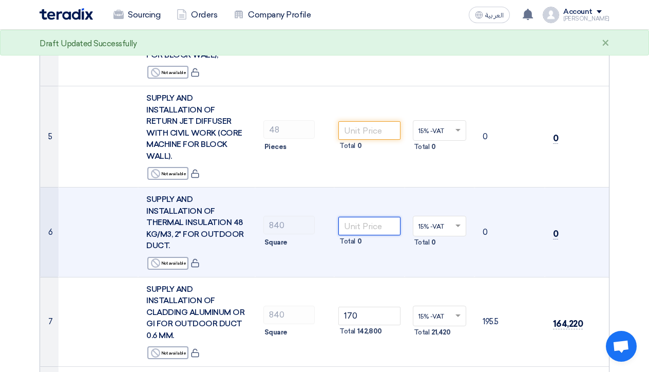
click at [381, 217] on input "number" at bounding box center [369, 226] width 62 height 18
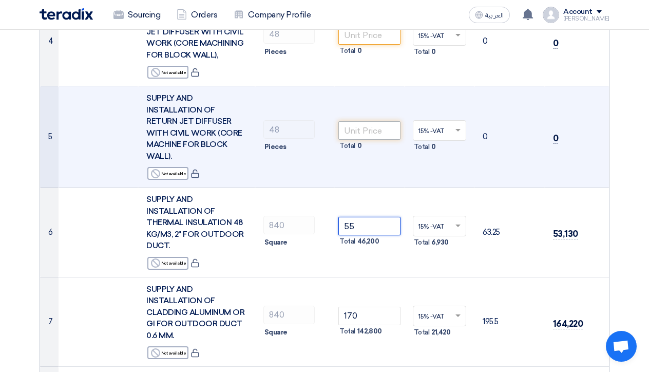
type input "55"
click at [364, 121] on input "number" at bounding box center [369, 130] width 62 height 18
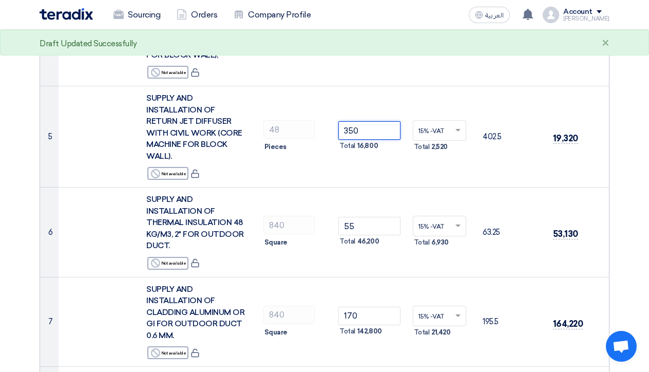
type input "350"
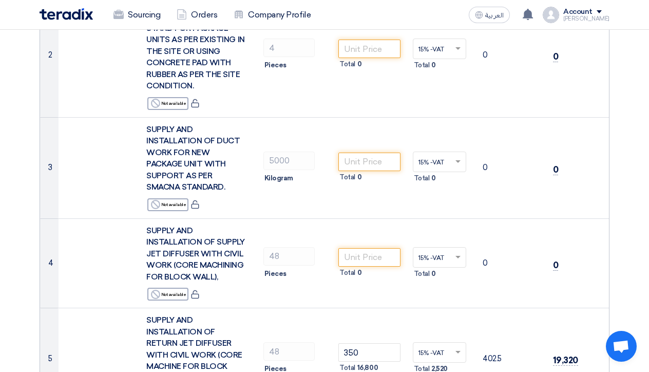
scroll to position [306, 0]
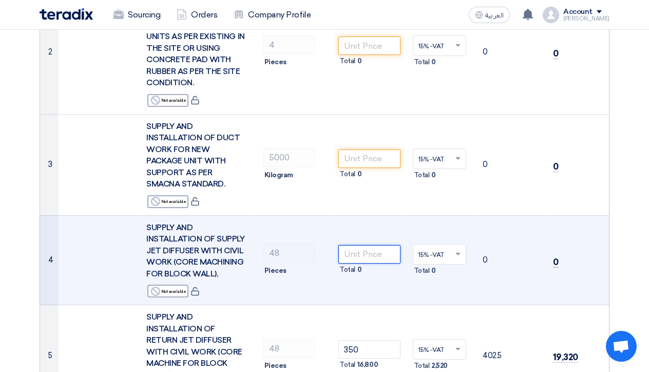
click at [379, 245] on input "number" at bounding box center [369, 254] width 62 height 18
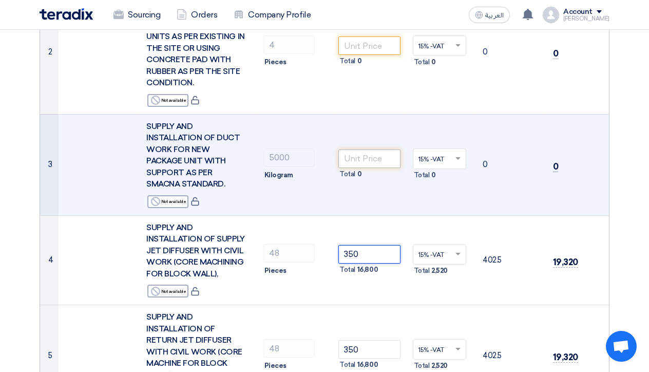
type input "350"
click at [367, 149] on input "number" at bounding box center [369, 158] width 62 height 18
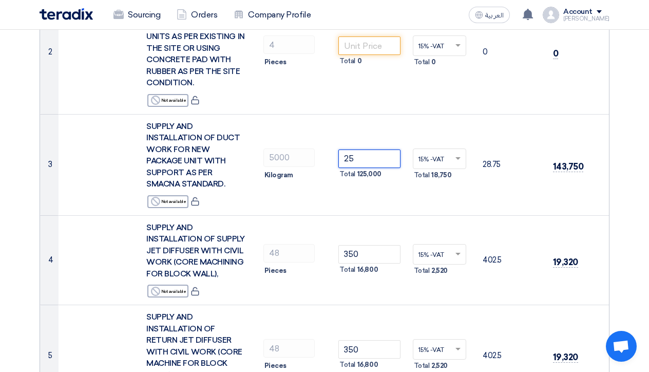
type input "25"
drag, startPoint x: 645, startPoint y: 112, endPoint x: 645, endPoint y: 95, distance: 17.5
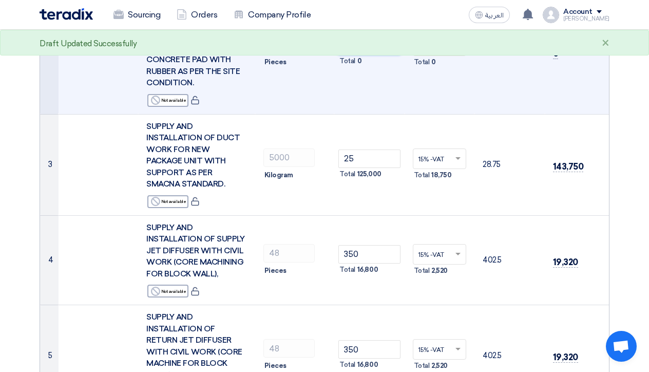
click at [352, 38] on input "number" at bounding box center [369, 45] width 62 height 18
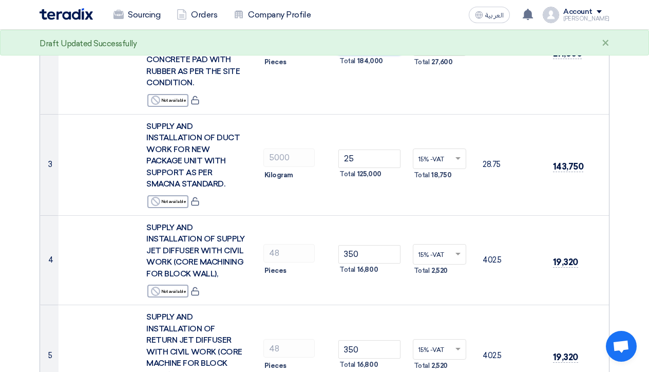
type input "46000"
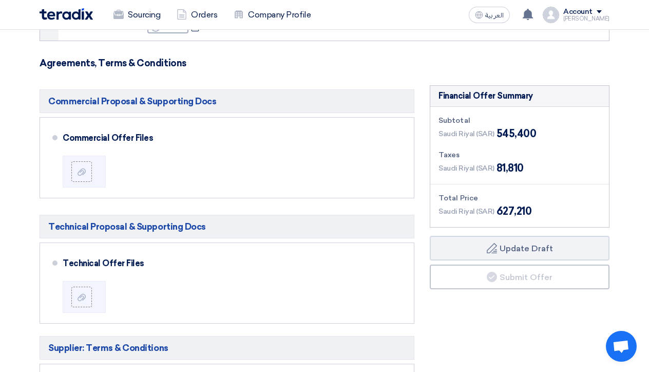
scroll to position [1248, 0]
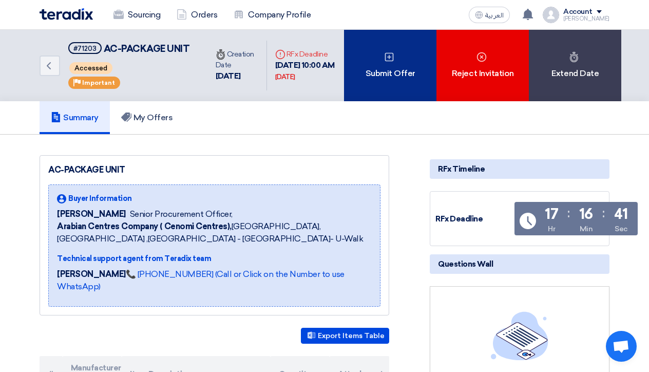
click at [394, 91] on div "Submit Offer" at bounding box center [390, 65] width 92 height 71
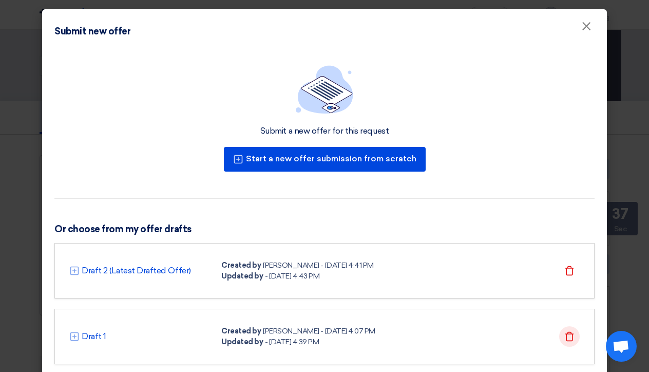
click at [569, 339] on icon "Delete" at bounding box center [569, 336] width 10 height 10
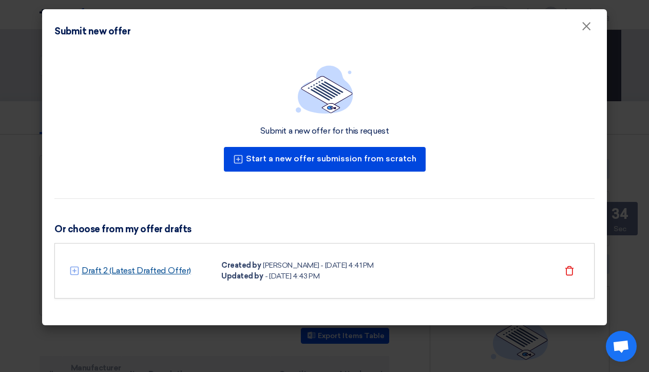
click at [161, 268] on link "Draft 2 (Latest Drafted Offer)" at bounding box center [136, 270] width 109 height 12
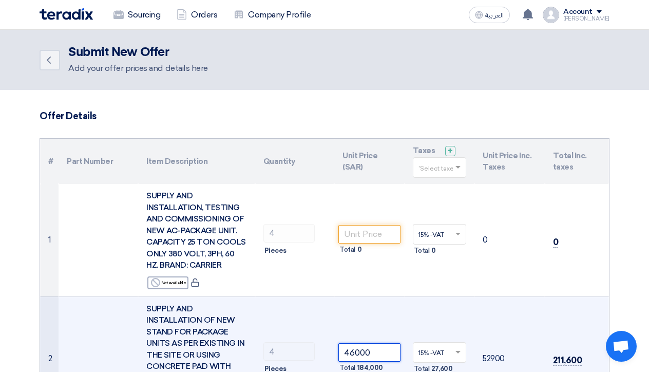
click at [353, 348] on input "46000" at bounding box center [369, 352] width 62 height 18
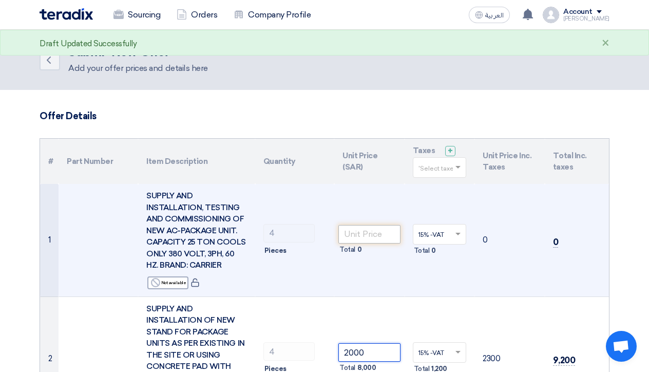
type input "2000"
click at [361, 233] on input "number" at bounding box center [369, 234] width 62 height 18
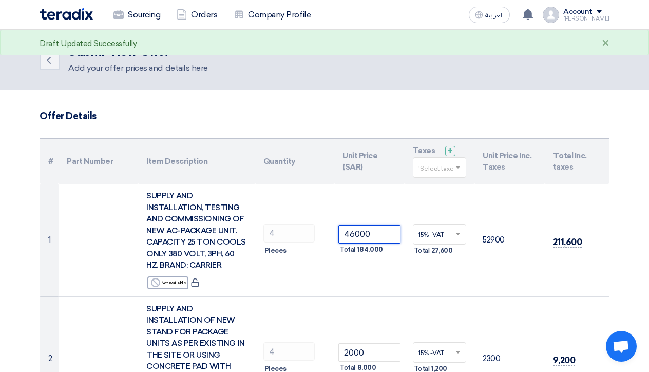
type input "46000"
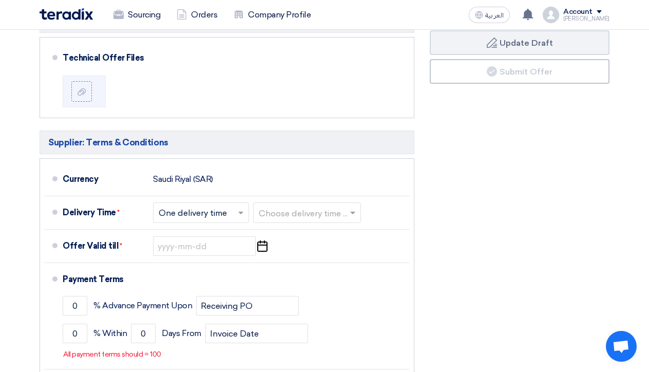
scroll to position [1424, 0]
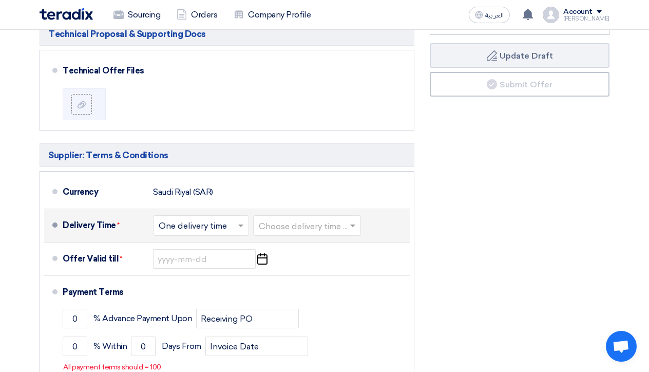
click at [235, 219] on input "text" at bounding box center [202, 226] width 86 height 15
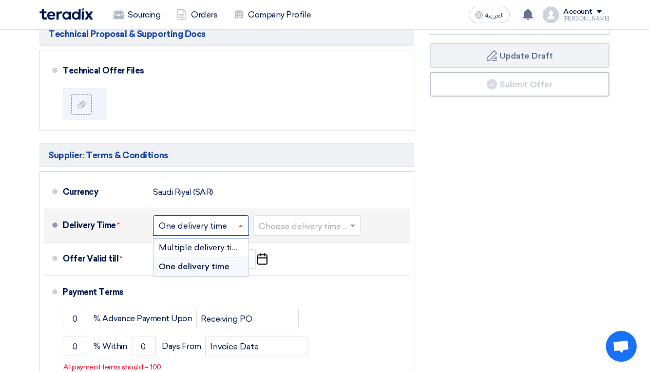
click at [235, 219] on input "text" at bounding box center [202, 226] width 86 height 15
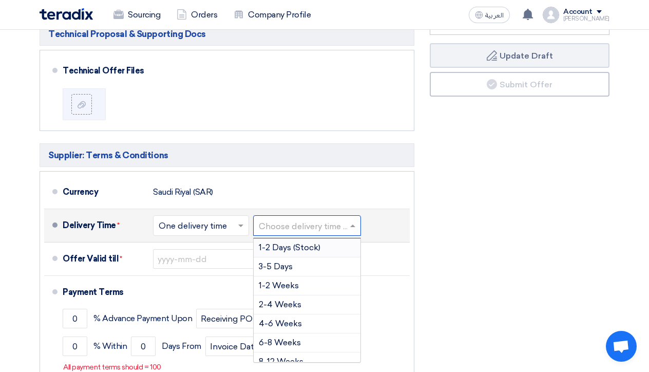
click at [306, 219] on input "text" at bounding box center [308, 226] width 98 height 15
click at [290, 280] on span "1-2 Weeks" at bounding box center [279, 285] width 40 height 10
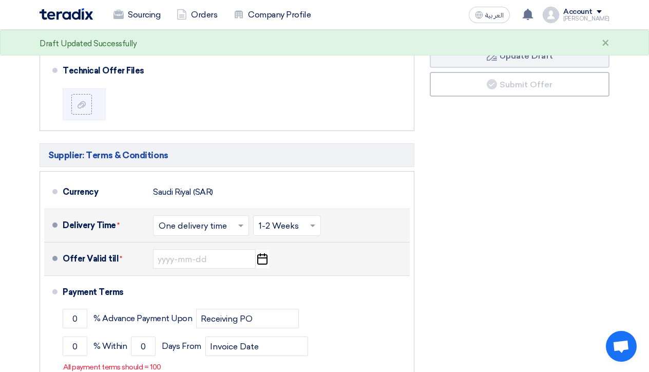
click at [261, 253] on use "button" at bounding box center [262, 258] width 10 height 11
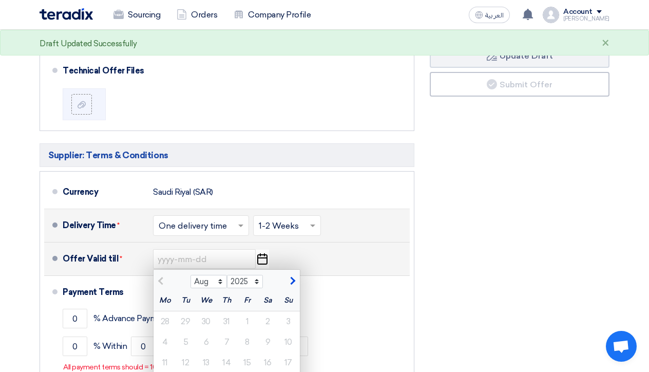
scroll to position [1450, 0]
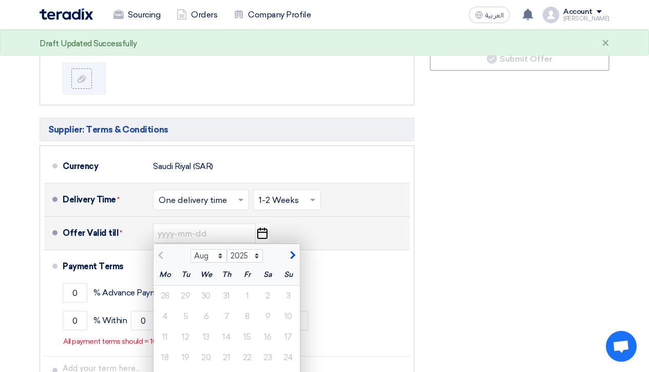
click at [294, 250] on span "button" at bounding box center [291, 254] width 6 height 9
select select "9"
click at [210, 306] on div "10" at bounding box center [206, 316] width 21 height 21
type input "[DATE]"
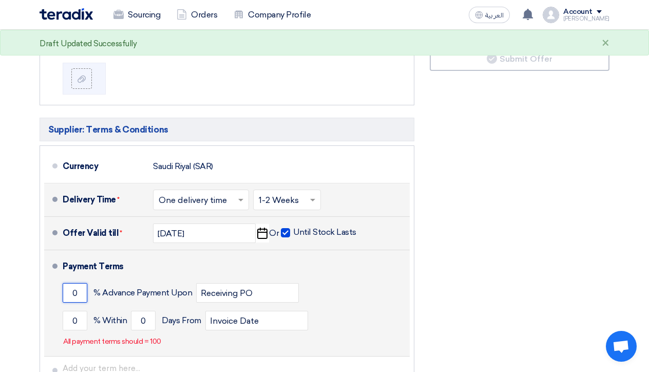
click at [76, 283] on input "0" at bounding box center [75, 293] width 25 height 20
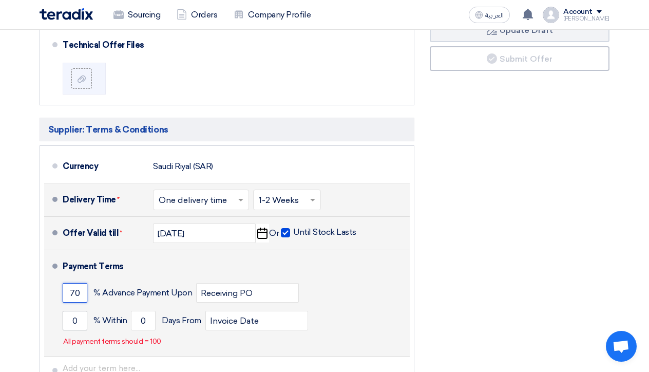
type input "70"
click at [77, 310] on input "0" at bounding box center [75, 320] width 25 height 20
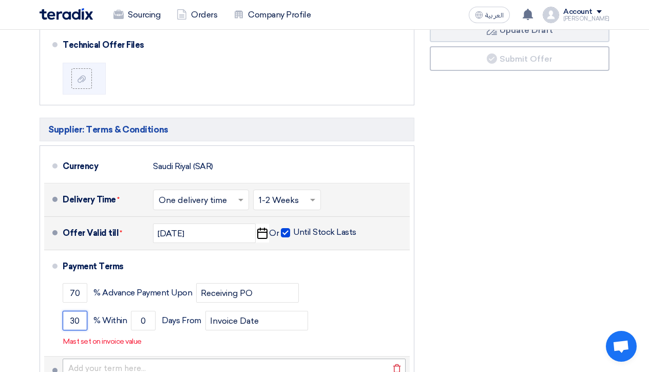
type input "30"
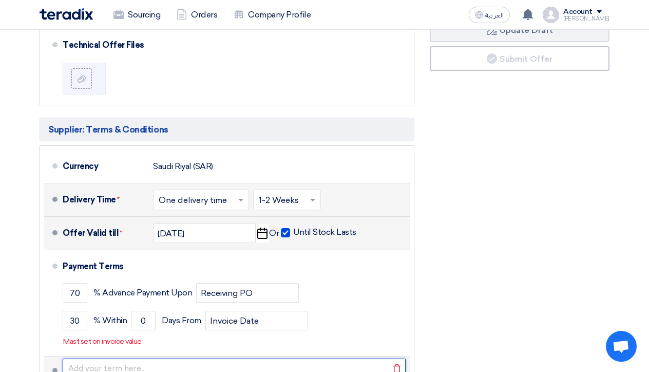
click at [180, 358] on input "text" at bounding box center [234, 368] width 343 height 20
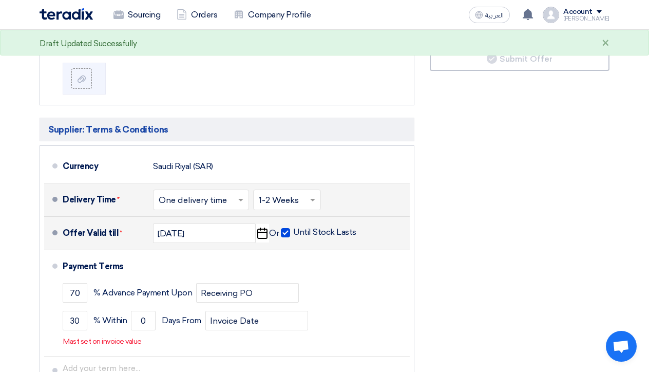
click at [495, 268] on div "Financial Offer Summary Subtotal [GEOGRAPHIC_DATA] (SAR) 553,400 Taxes Draft" at bounding box center [519, 141] width 195 height 548
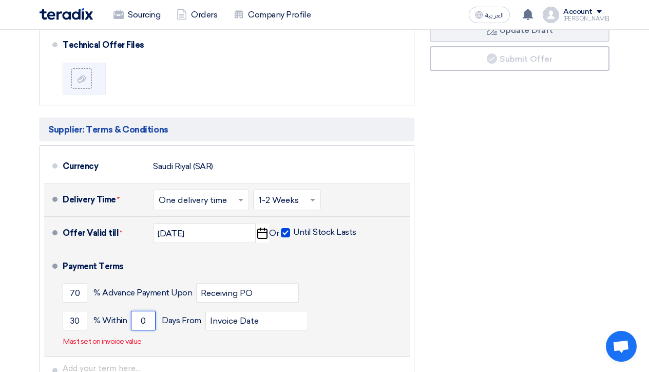
click at [148, 310] on input "0" at bounding box center [143, 320] width 25 height 20
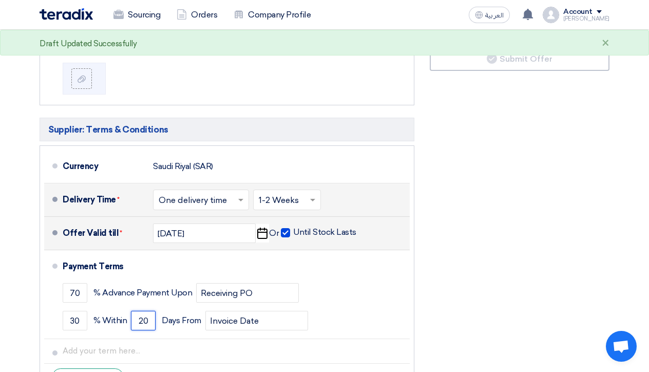
type input "20"
click at [461, 255] on div "Financial Offer Summary Subtotal [GEOGRAPHIC_DATA] (SAR) 553,400 Taxes Draft" at bounding box center [519, 132] width 195 height 531
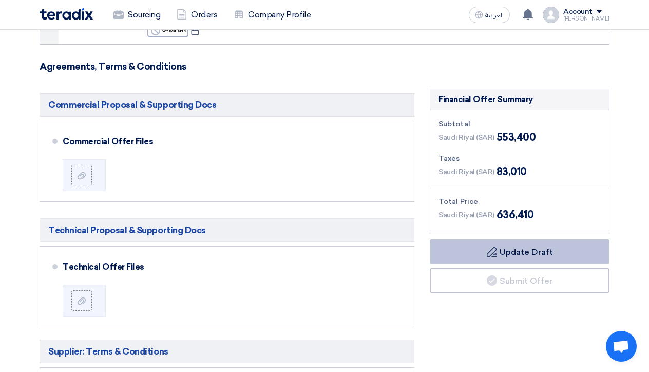
scroll to position [1235, 0]
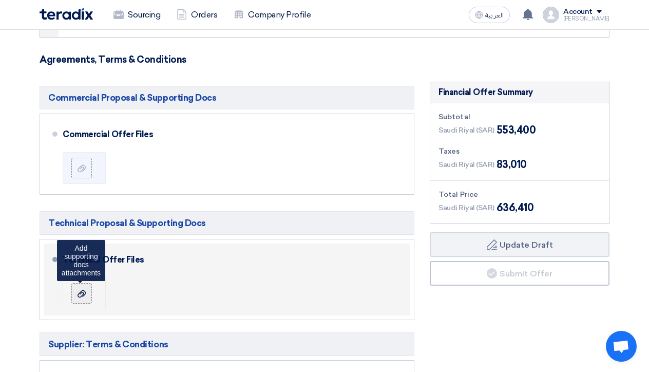
click at [82, 289] on icon at bounding box center [81, 293] width 8 height 8
click at [0, 0] on input "file" at bounding box center [0, 0] width 0 height 0
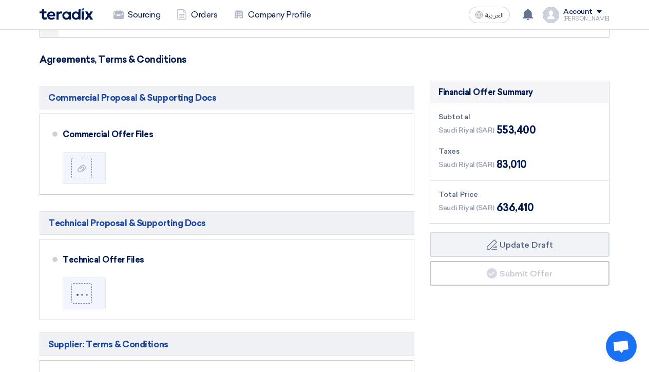
click at [457, 335] on div "Financial Offer Summary Subtotal [GEOGRAPHIC_DATA] (SAR) 553,400 Taxes Draft" at bounding box center [519, 347] width 195 height 531
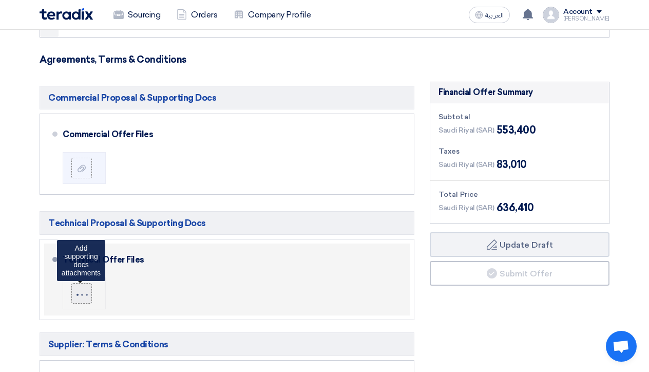
click at [85, 289] on div at bounding box center [81, 292] width 13 height 6
click at [0, 0] on input "file" at bounding box center [0, 0] width 0 height 0
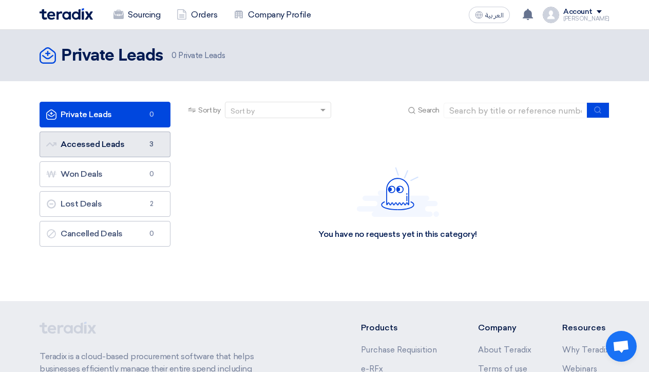
click at [120, 146] on link "Accessed Leads Accessed Leads 3" at bounding box center [105, 144] width 131 height 26
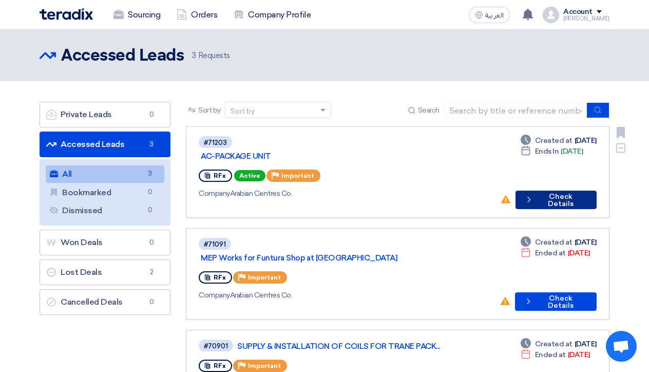
click at [545, 192] on button "Check details Check Details" at bounding box center [555, 199] width 81 height 18
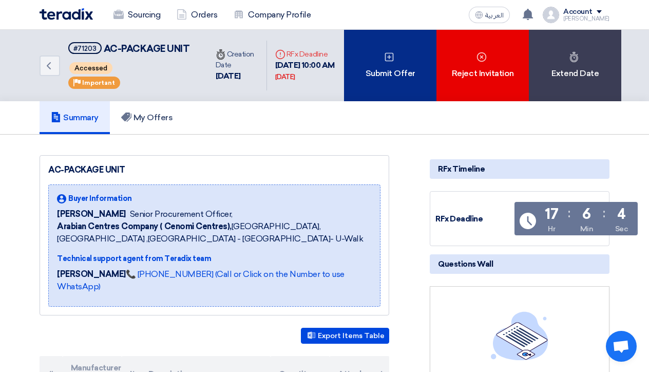
click at [402, 97] on div "Submit Offer" at bounding box center [390, 65] width 92 height 71
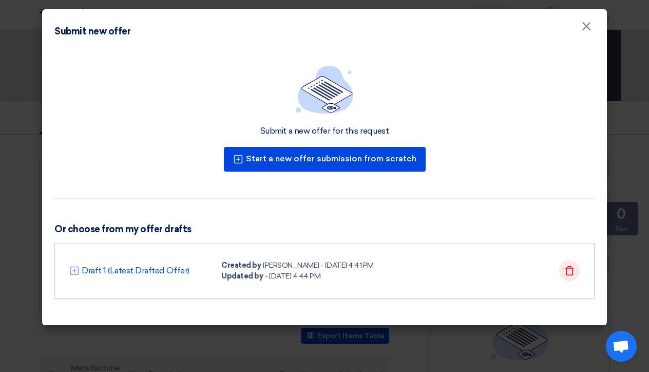
click at [571, 271] on icon "Delete" at bounding box center [569, 270] width 10 height 10
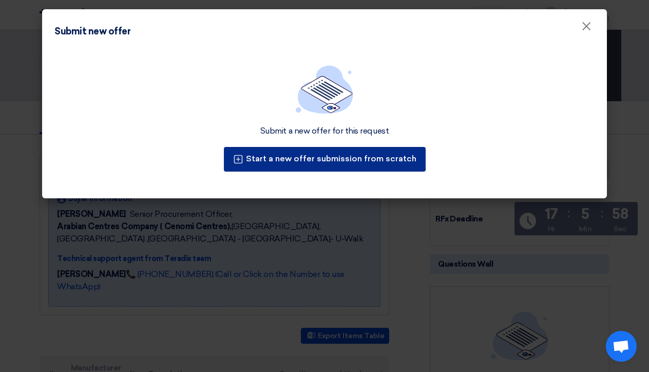
click at [359, 163] on button "Start a new offer submission from scratch" at bounding box center [325, 159] width 202 height 25
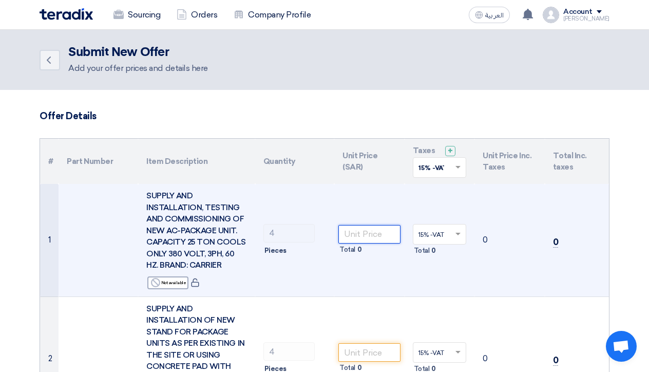
click at [355, 231] on input "number" at bounding box center [369, 234] width 62 height 18
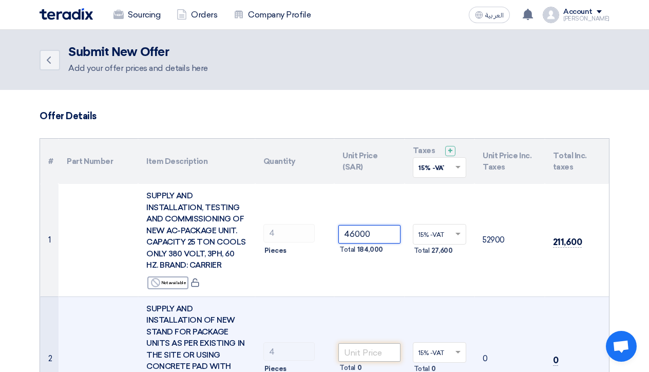
type input "46000"
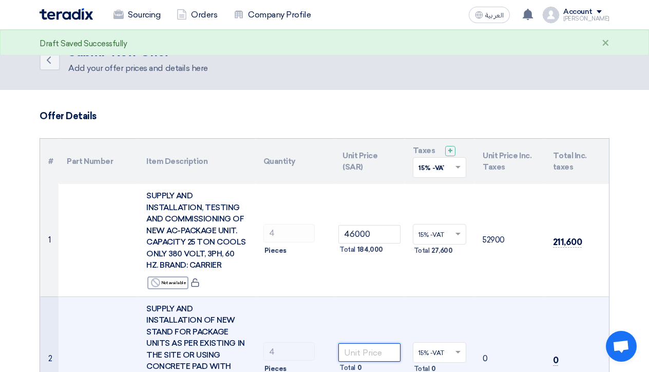
click at [359, 349] on input "number" at bounding box center [369, 352] width 62 height 18
click at [395, 306] on td "Total 0" at bounding box center [369, 358] width 70 height 124
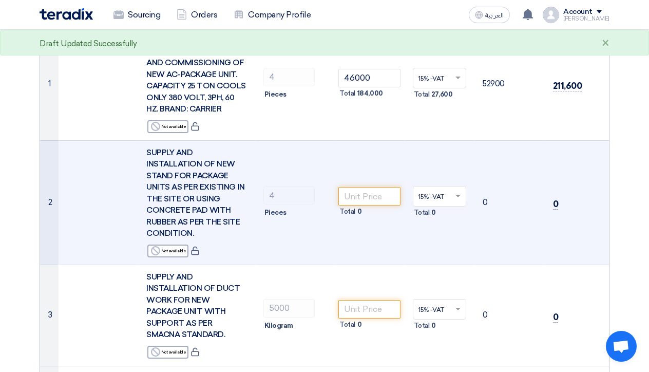
scroll to position [157, 0]
click at [360, 191] on input "number" at bounding box center [369, 195] width 62 height 18
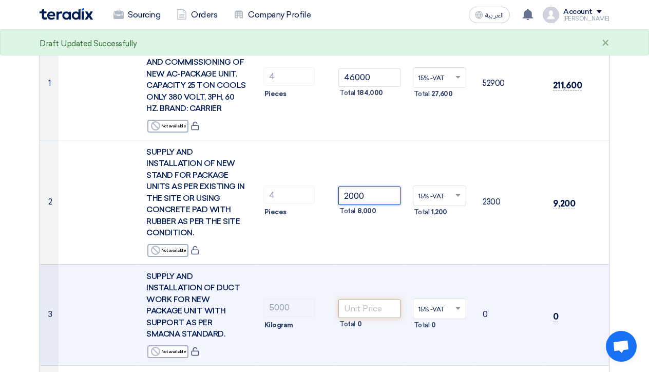
type input "2000"
click at [362, 300] on input "number" at bounding box center [369, 308] width 62 height 18
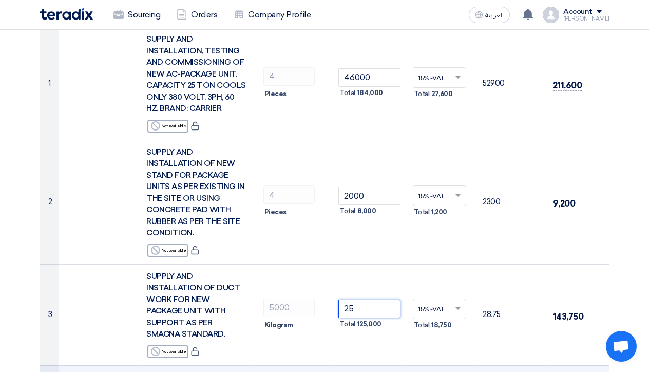
type input "25"
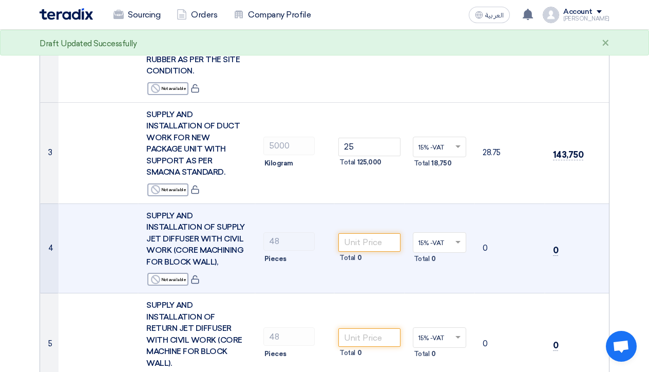
scroll to position [319, 0]
click at [360, 232] on input "number" at bounding box center [369, 241] width 62 height 18
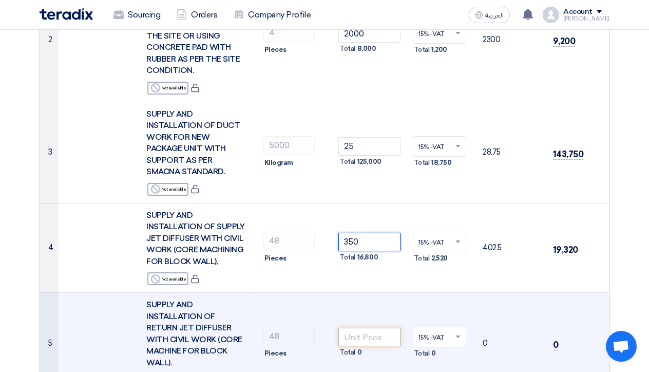
type input "350"
click at [362, 327] on input "number" at bounding box center [369, 336] width 62 height 18
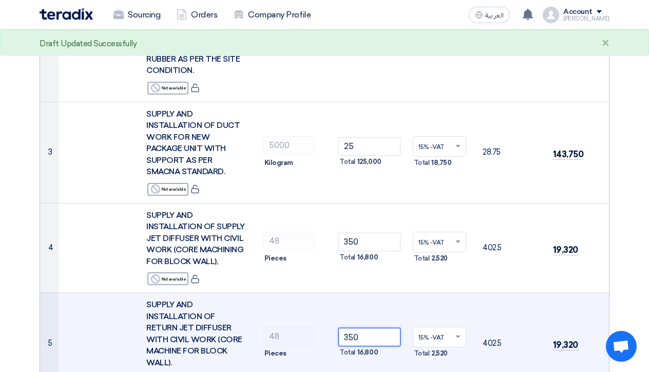
type input "350"
click at [608, 293] on td "19,320" at bounding box center [576, 343] width 64 height 101
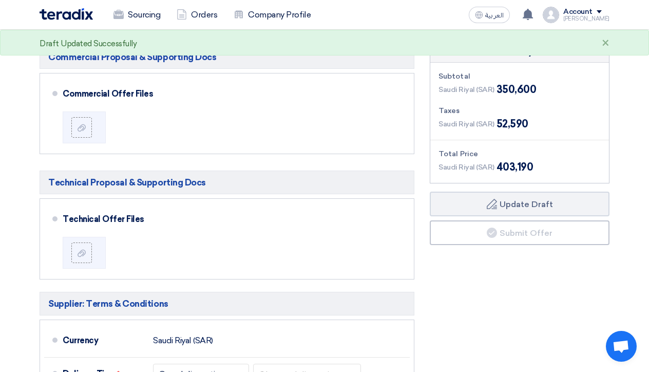
scroll to position [1276, 0]
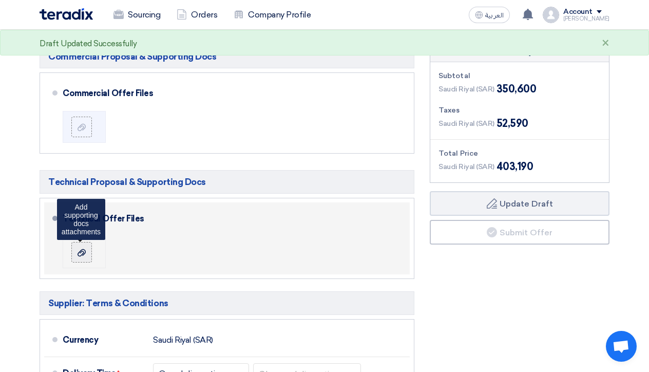
click at [76, 242] on label at bounding box center [81, 252] width 21 height 21
click at [0, 0] on input "file" at bounding box center [0, 0] width 0 height 0
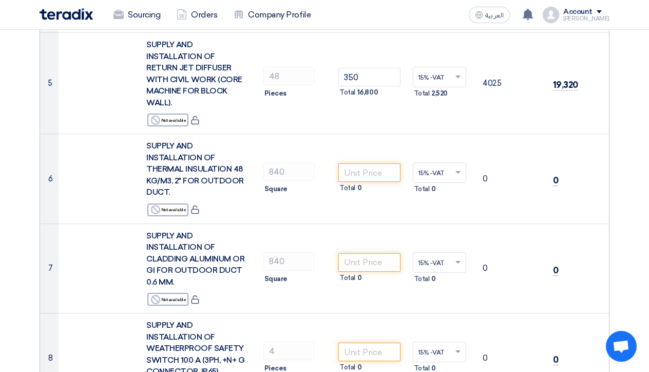
scroll to position [580, 0]
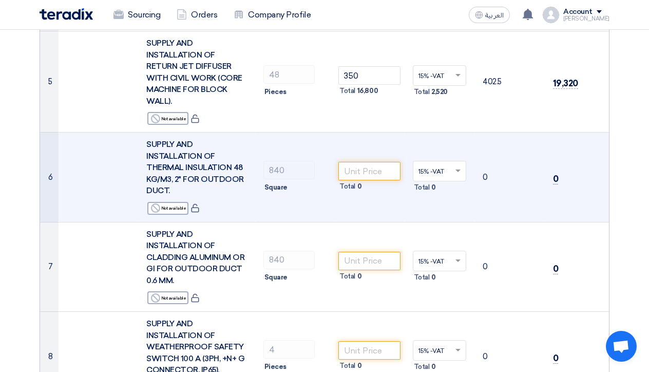
click at [372, 180] on div "Total 0" at bounding box center [369, 186] width 62 height 12
click at [372, 162] on input "number" at bounding box center [369, 171] width 62 height 18
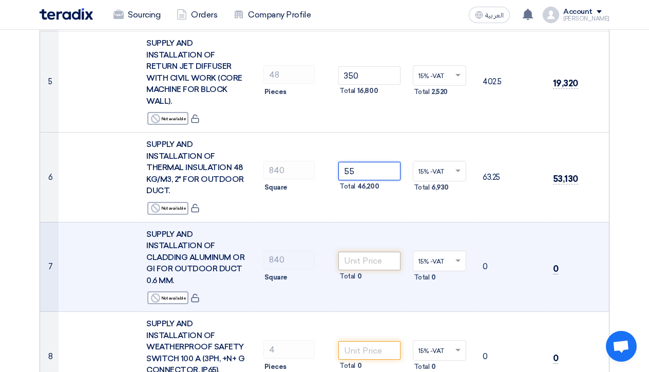
type input "55"
click at [378, 251] on input "number" at bounding box center [369, 260] width 62 height 18
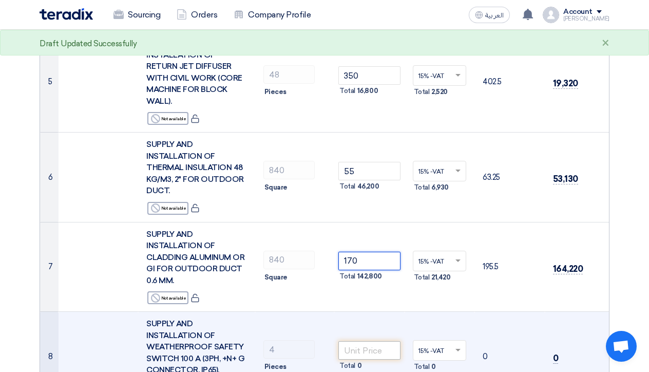
type input "170"
click at [369, 341] on input "number" at bounding box center [369, 350] width 62 height 18
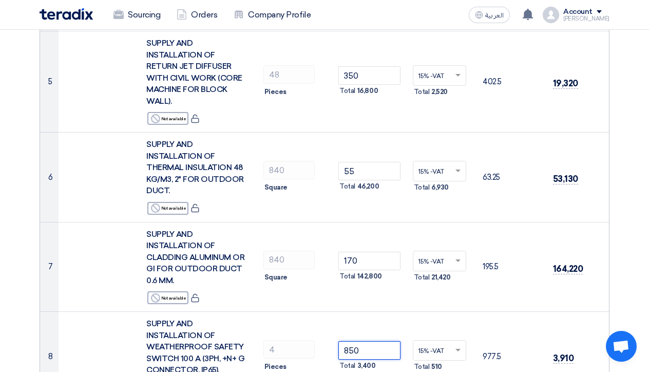
type input "850"
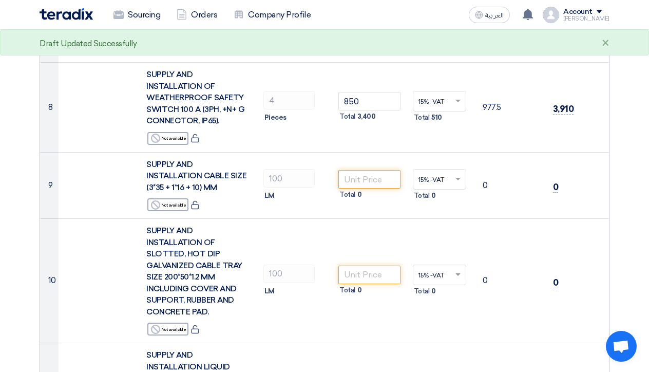
scroll to position [831, 0]
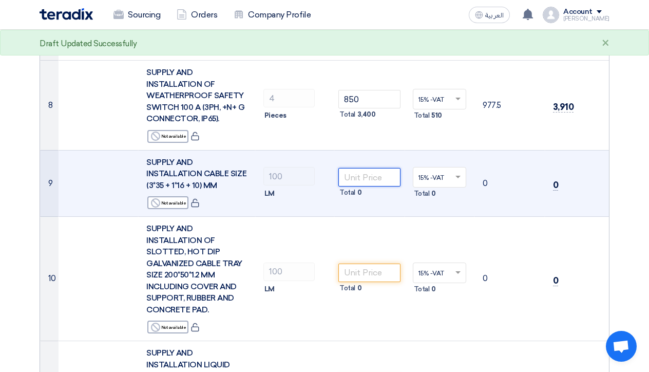
click at [374, 168] on input "number" at bounding box center [369, 177] width 62 height 18
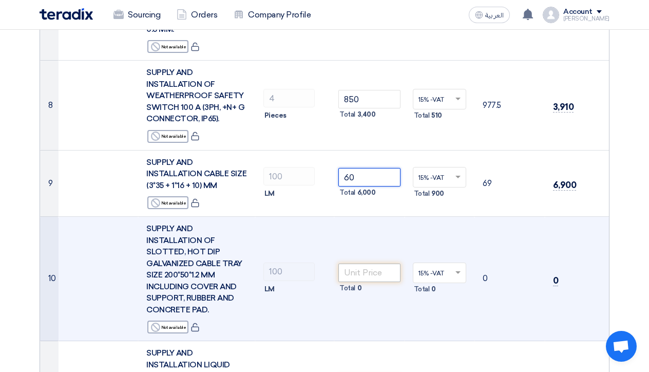
type input "60"
click at [367, 263] on input "number" at bounding box center [369, 272] width 62 height 18
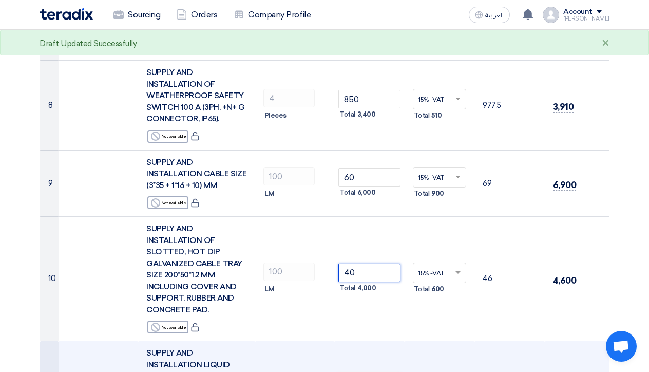
type input "40"
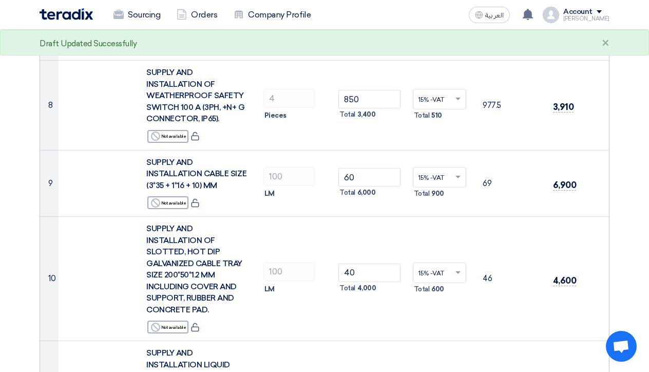
type input "100"
click at [616, 311] on div "Offer Details # Part Number Item Description Quantity Unit Price (SAR) Taxes + …" at bounding box center [324, 157] width 585 height 1755
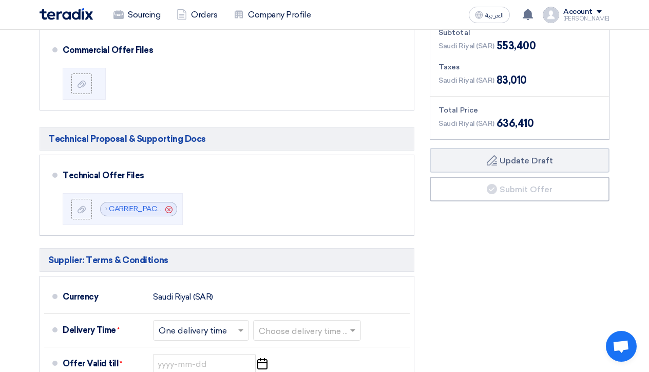
scroll to position [1377, 0]
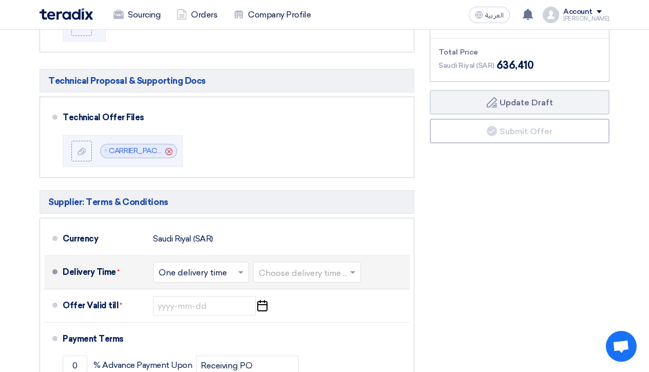
click at [336, 266] on input "text" at bounding box center [308, 273] width 98 height 15
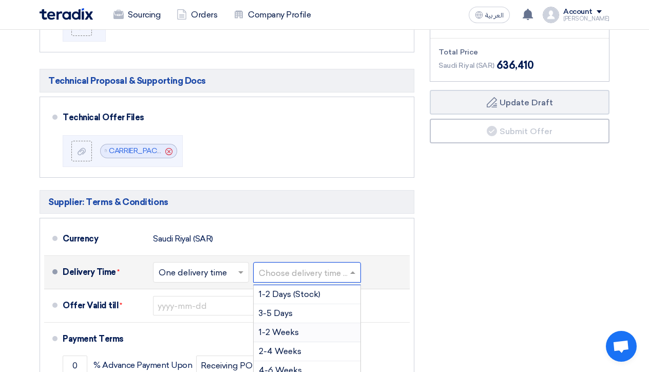
click at [282, 327] on span "1-2 Weeks" at bounding box center [279, 332] width 40 height 10
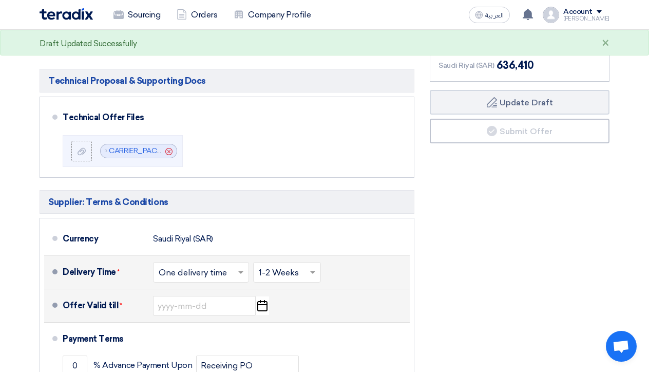
click at [259, 296] on icon "Pick a date" at bounding box center [262, 305] width 14 height 18
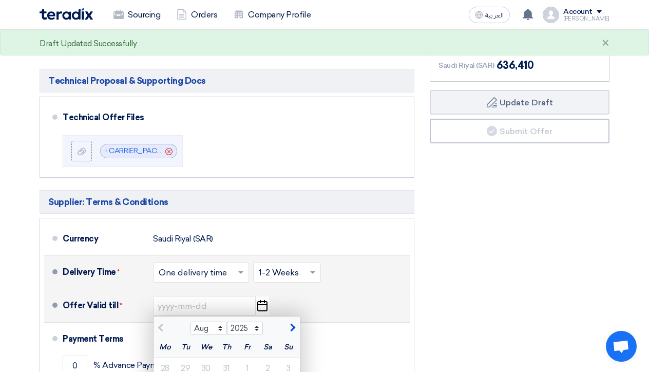
scroll to position [1450, 0]
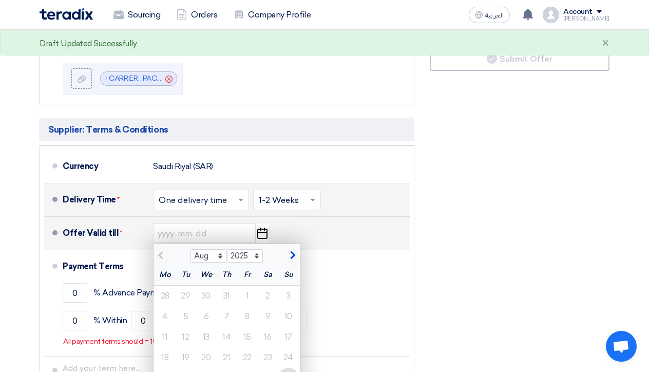
click at [292, 250] on span "button" at bounding box center [291, 254] width 6 height 9
select select "9"
click at [206, 306] on div "10" at bounding box center [206, 316] width 21 height 21
type input "[DATE]"
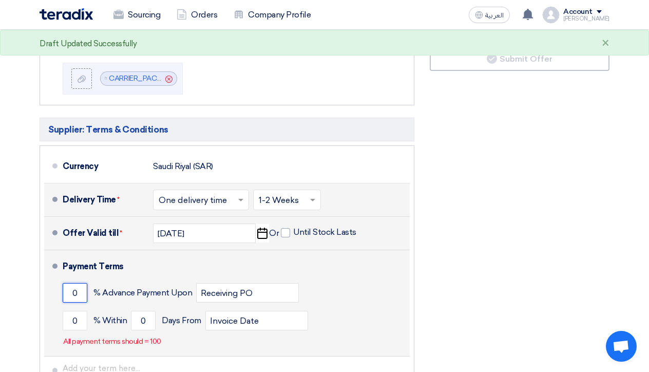
click at [75, 283] on input "0" at bounding box center [75, 293] width 25 height 20
type input "70"
click at [77, 310] on input "0" at bounding box center [75, 320] width 25 height 20
type input "30"
click at [148, 310] on input "0" at bounding box center [143, 320] width 25 height 20
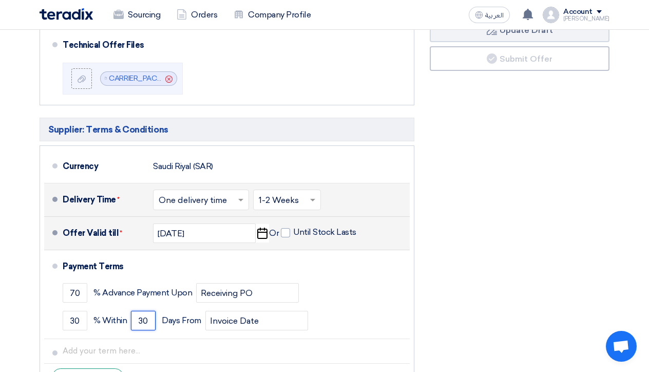
type input "30"
click at [465, 276] on div "Financial Offer Summary Subtotal [GEOGRAPHIC_DATA] (SAR) 553,400 Taxes Draft" at bounding box center [519, 132] width 195 height 531
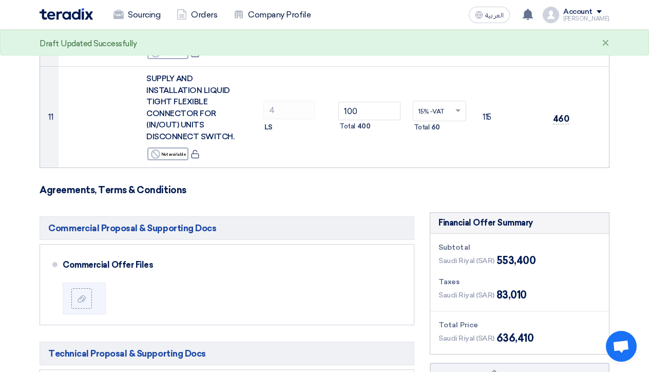
scroll to position [1093, 0]
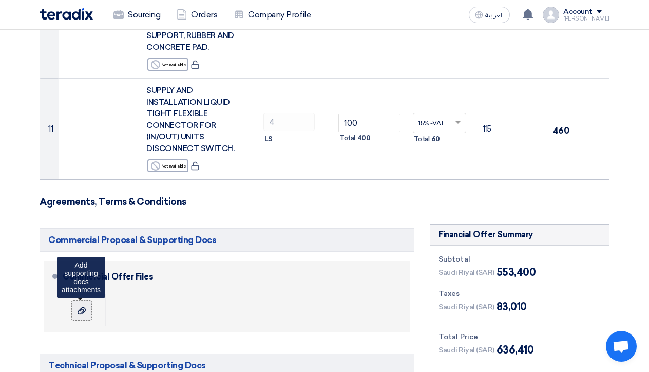
click at [81, 306] on icon at bounding box center [81, 310] width 8 height 8
click at [0, 0] on input "file" at bounding box center [0, 0] width 0 height 0
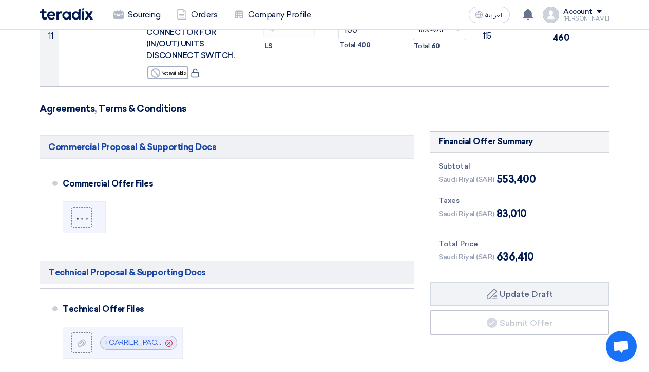
scroll to position [1185, 0]
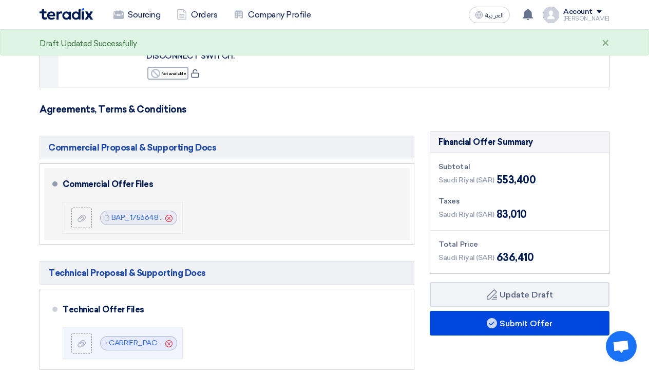
click at [168, 215] on icon "Cancel" at bounding box center [168, 218] width 7 height 7
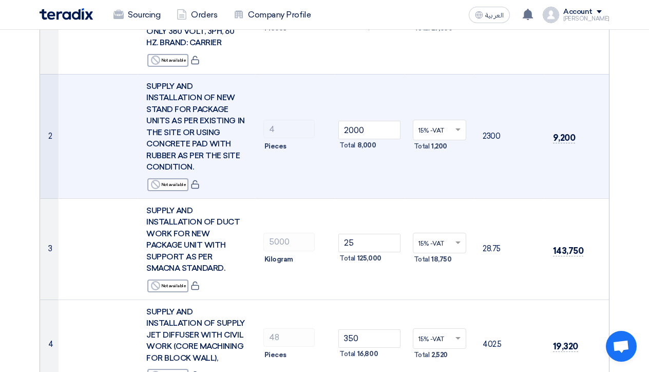
scroll to position [225, 0]
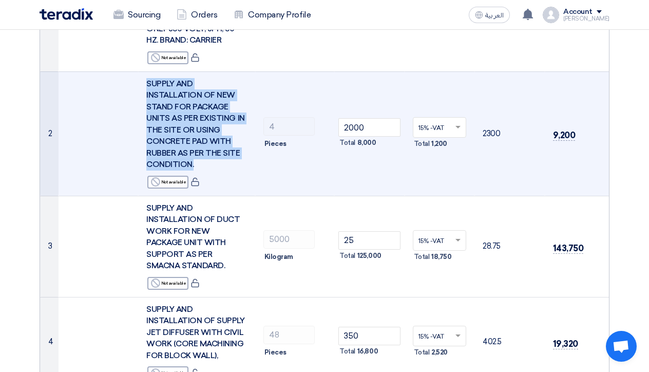
drag, startPoint x: 194, startPoint y: 160, endPoint x: 147, endPoint y: 85, distance: 88.6
click at [147, 85] on div "SUPPLY AND INSTALLATION OF NEW STAND FOR PACKAGE UNITS AS PER EXISTING IN THE S…" at bounding box center [196, 124] width 101 height 92
copy span "SUPPLY AND INSTALLATION OF NEW STAND FOR PACKAGE UNITS AS PER EXISTING IN THE S…"
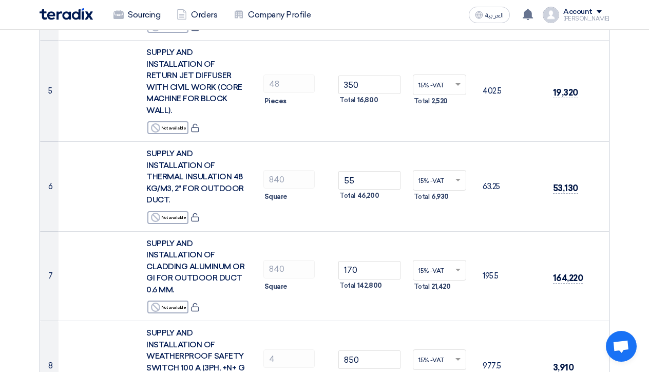
scroll to position [571, 0]
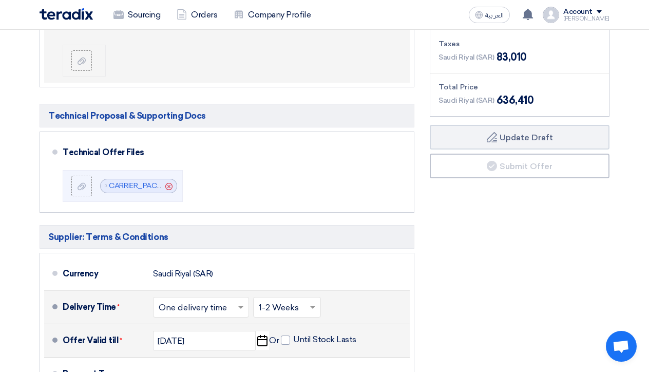
scroll to position [1342, 0]
click at [533, 238] on div "Financial Offer Summary Subtotal [GEOGRAPHIC_DATA] (SAR) 553,400 Taxes Draft" at bounding box center [519, 240] width 195 height 531
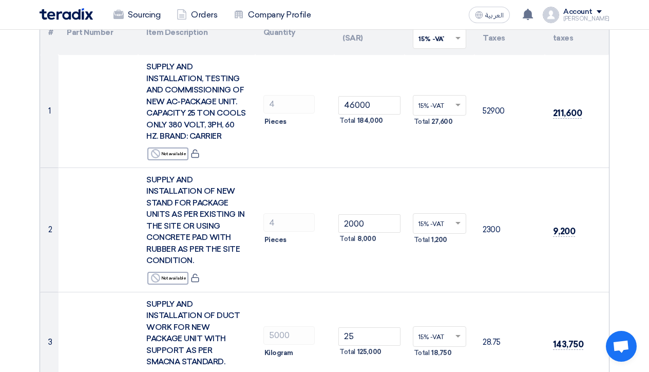
scroll to position [129, 0]
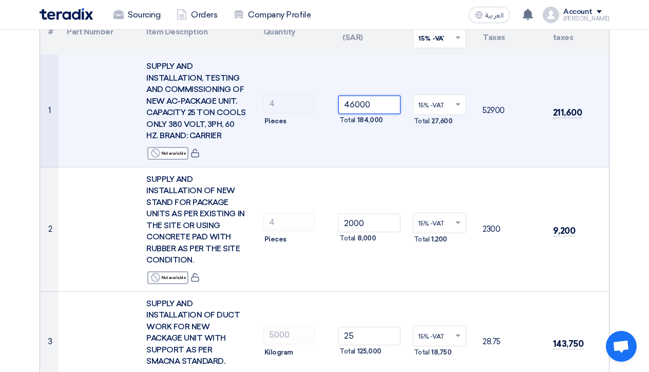
click at [354, 102] on input "46000" at bounding box center [369, 104] width 62 height 18
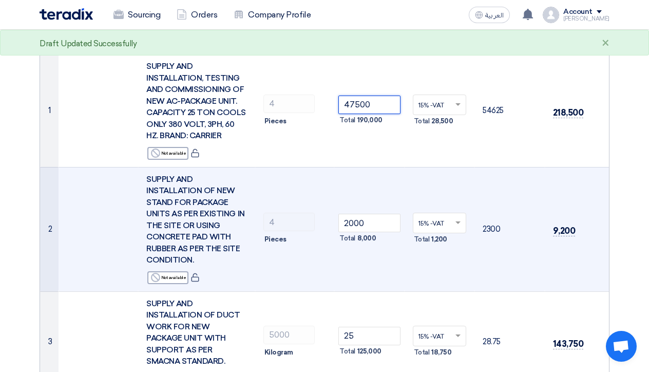
type input "47500"
click at [487, 176] on td "2300" at bounding box center [509, 229] width 70 height 124
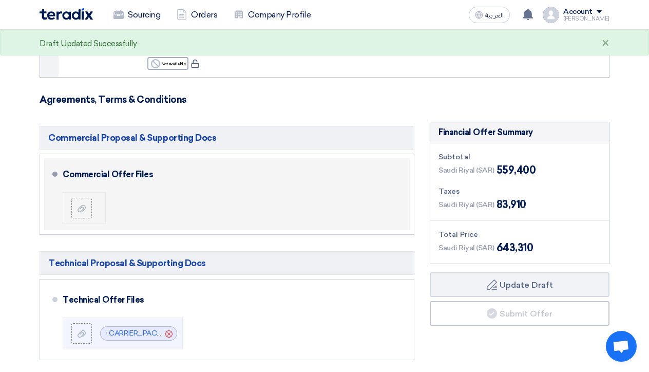
scroll to position [1206, 0]
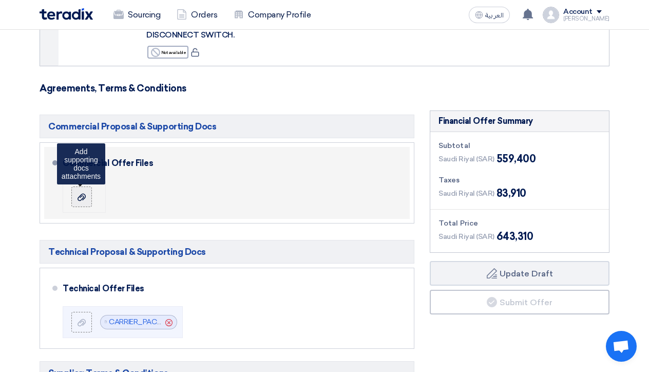
click at [86, 191] on div at bounding box center [81, 196] width 12 height 10
click at [0, 0] on input "file" at bounding box center [0, 0] width 0 height 0
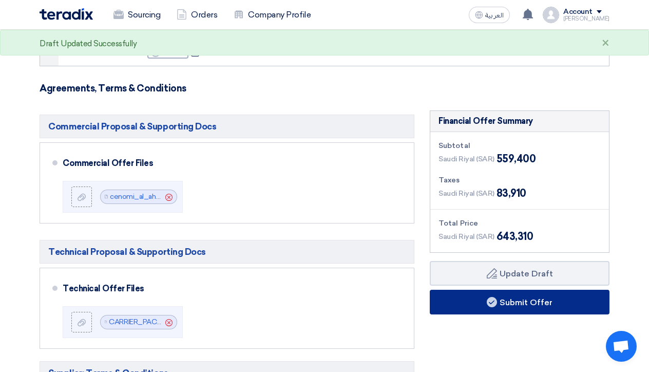
click at [511, 289] on button "Submit Offer" at bounding box center [520, 301] width 180 height 25
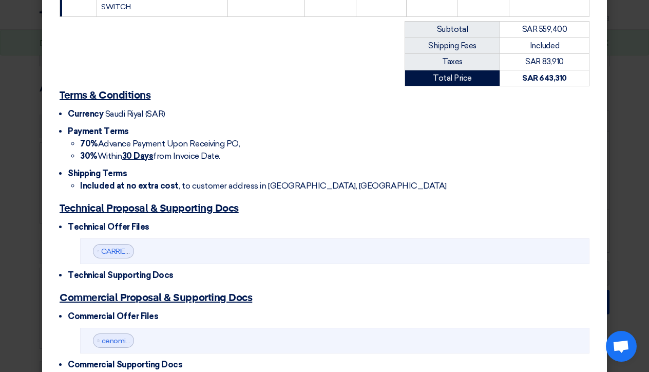
scroll to position [759, 0]
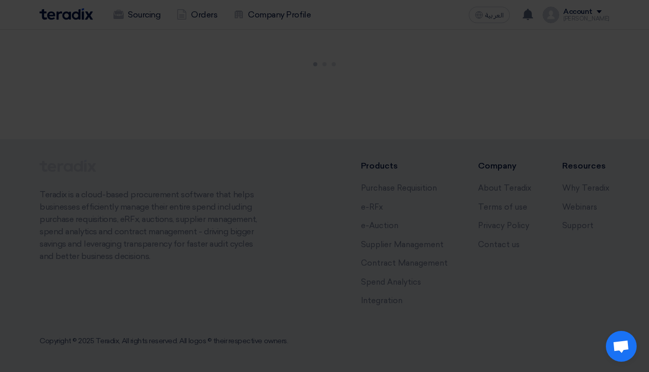
scroll to position [43, 0]
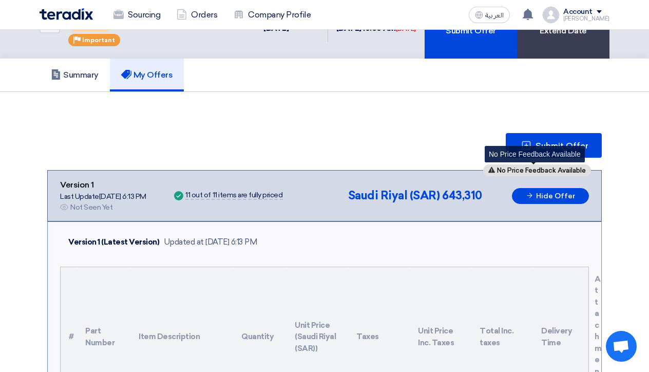
click at [488, 169] on use at bounding box center [491, 170] width 7 height 6
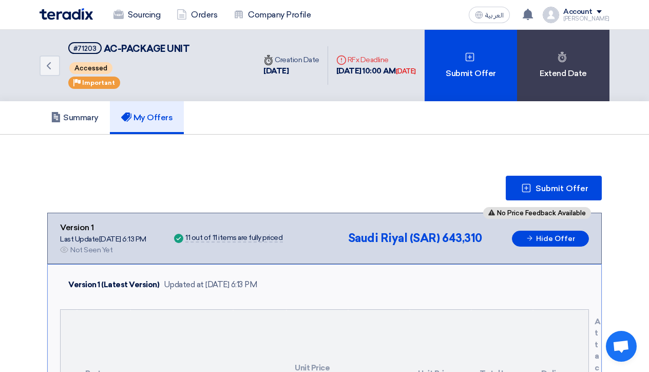
scroll to position [0, 0]
click at [89, 66] on span "Accessed" at bounding box center [90, 68] width 43 height 12
click at [82, 119] on h5 "Summary" at bounding box center [75, 117] width 48 height 10
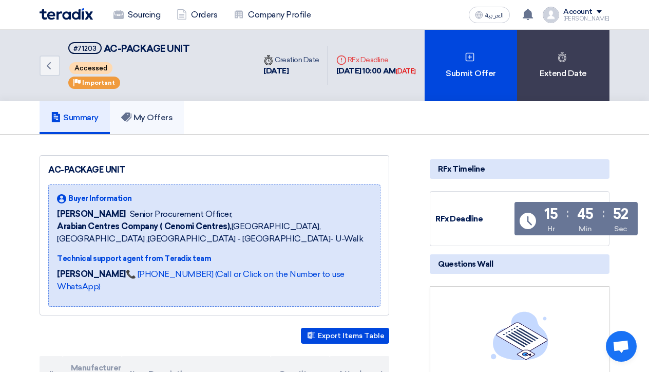
click at [146, 116] on h5 "My Offers" at bounding box center [147, 117] width 52 height 10
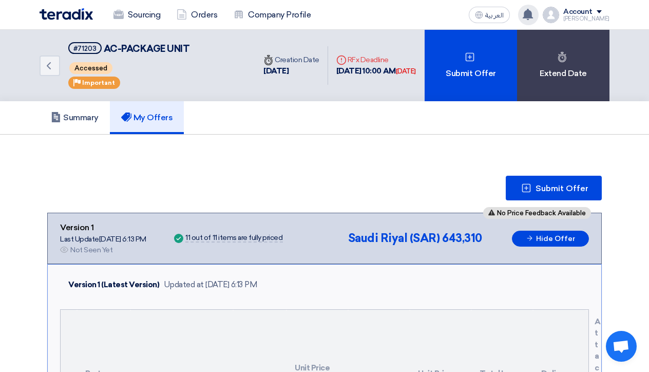
click at [538, 21] on div "Your offer for "SUPPLY & INSTALLATION OF COILS FOR TRANE PACKAGE & DUCTABLE SPL…" at bounding box center [528, 15] width 21 height 21
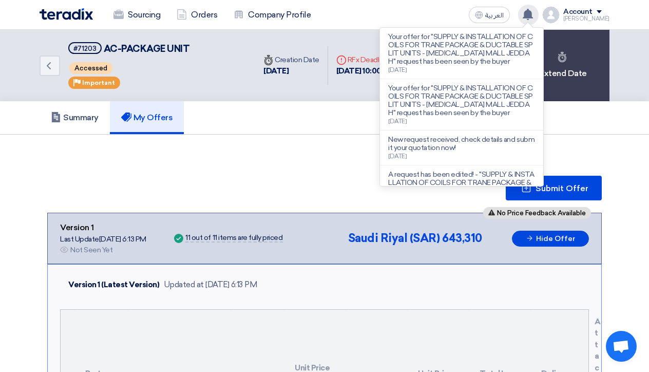
click at [533, 19] on icon at bounding box center [527, 14] width 11 height 11
